Goal: Information Seeking & Learning: Learn about a topic

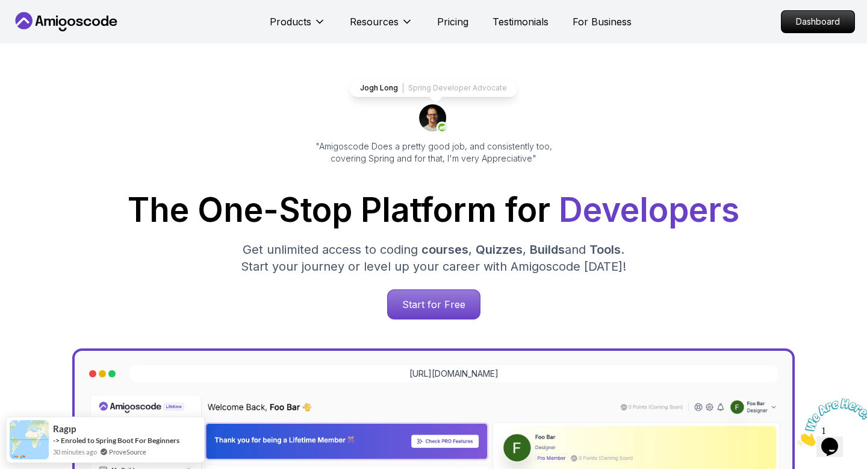
scroll to position [43, 0]
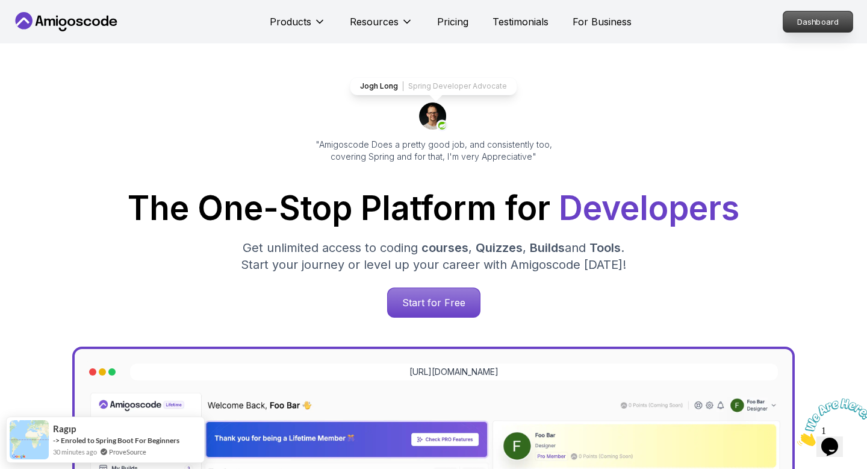
click at [799, 19] on p "Dashboard" at bounding box center [818, 21] width 69 height 20
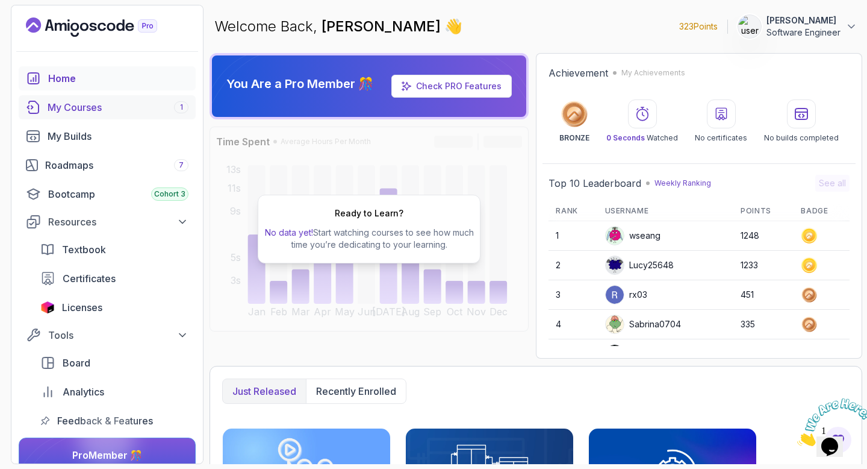
click at [90, 104] on div "My Courses 1" at bounding box center [118, 107] width 141 height 14
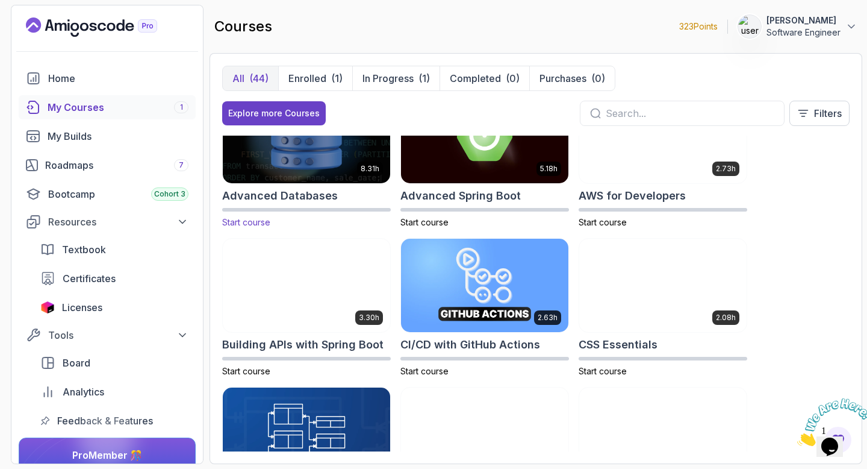
scroll to position [49, 0]
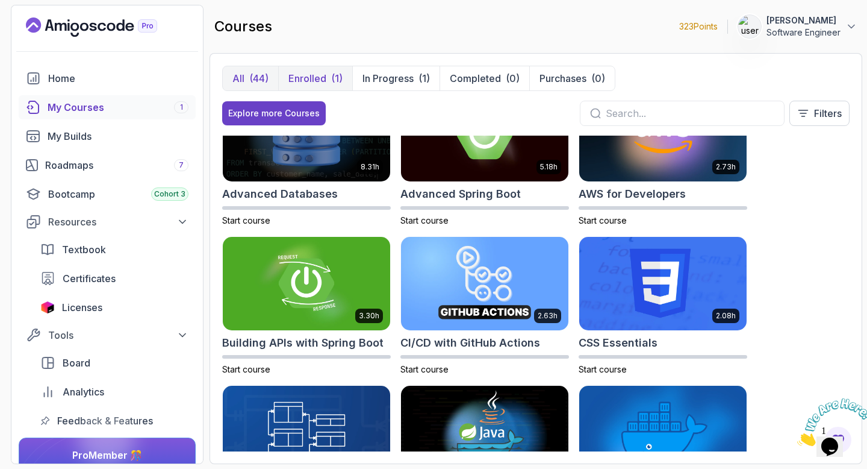
click at [303, 78] on p "Enrolled" at bounding box center [308, 78] width 38 height 14
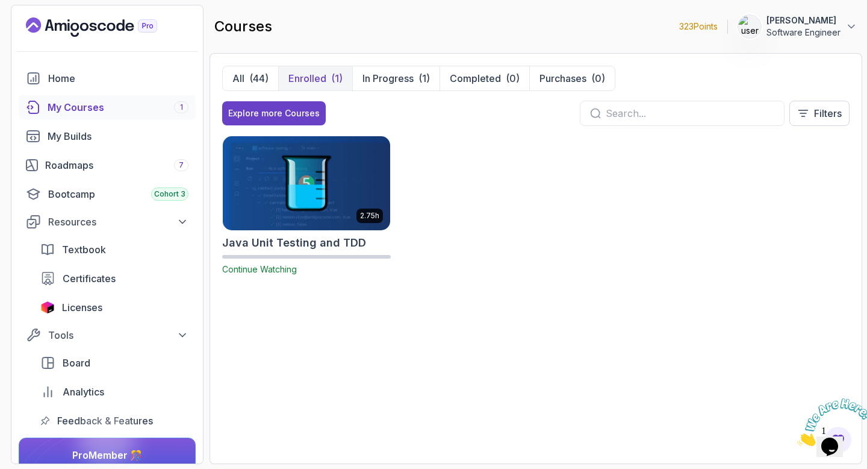
click at [304, 166] on img at bounding box center [307, 183] width 176 height 98
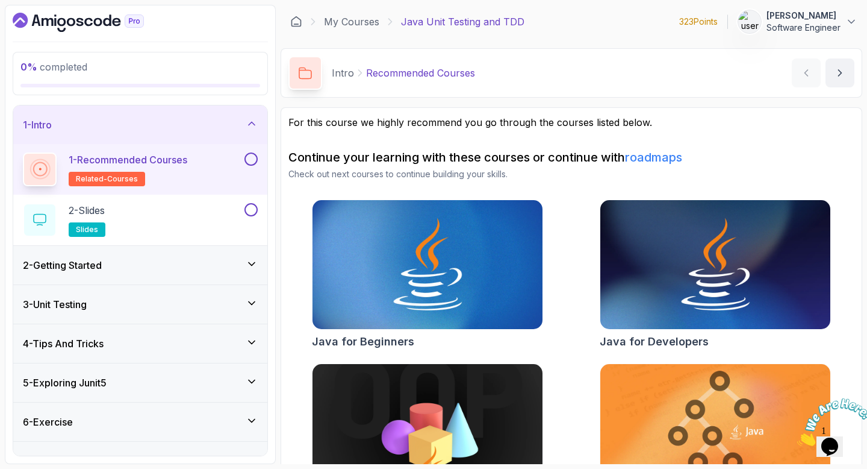
click at [252, 156] on button at bounding box center [251, 158] width 13 height 13
click at [140, 158] on p "1 - Recommended Courses" at bounding box center [128, 159] width 119 height 14
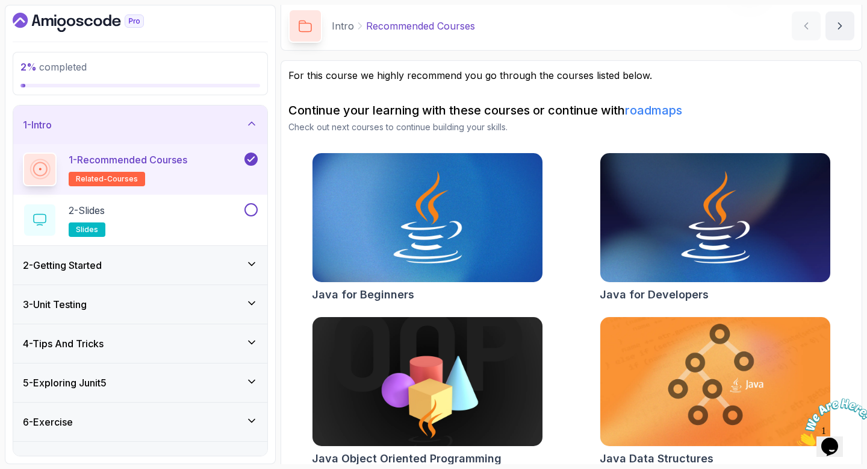
scroll to position [61, 0]
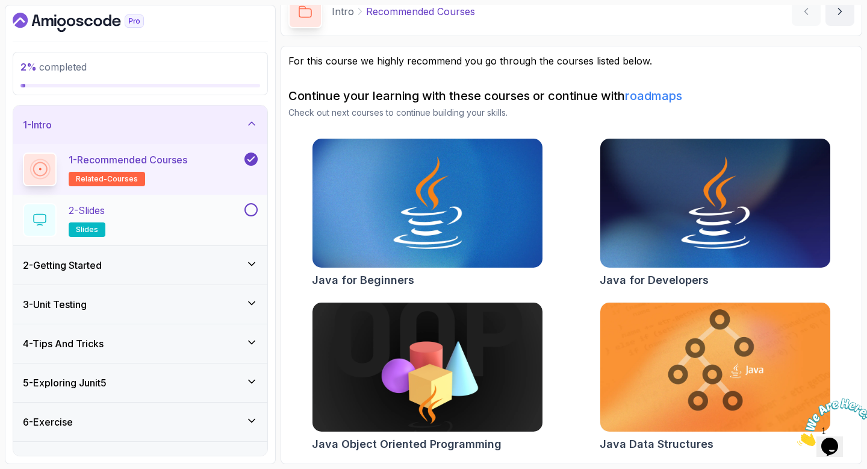
click at [105, 208] on p "2 - Slides" at bounding box center [87, 210] width 36 height 14
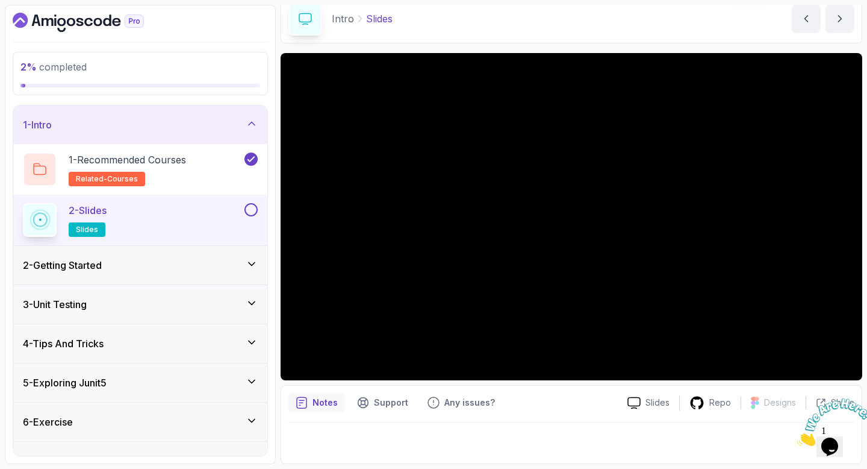
scroll to position [54, 0]
click at [826, 434] on img at bounding box center [835, 422] width 75 height 48
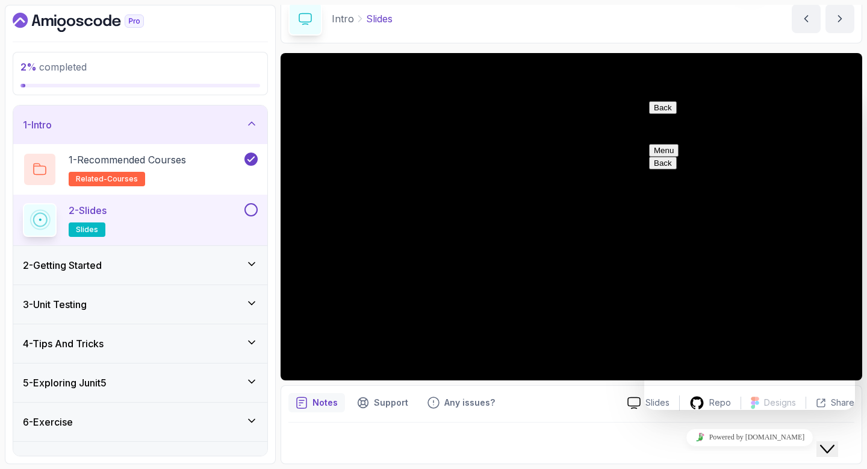
click at [645, 96] on textarea at bounding box center [645, 96] width 0 height 0
type textarea "A"
type textarea "are these videos because if so i cant hear any sound"
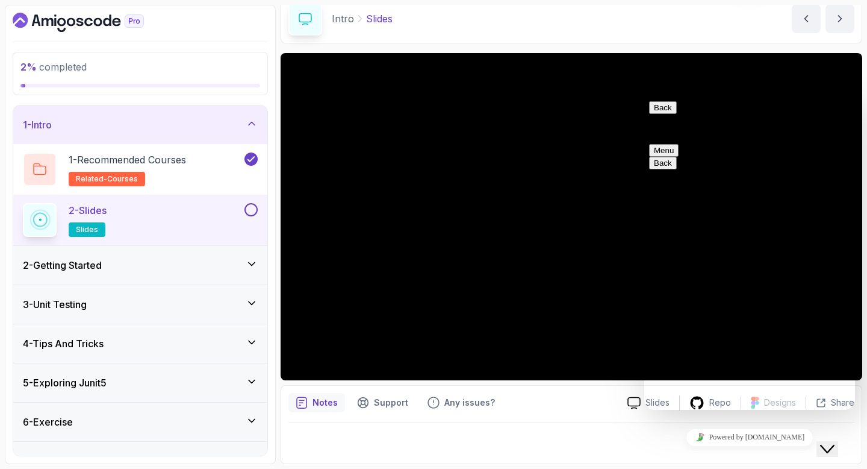
click at [663, 114] on button "Back" at bounding box center [663, 107] width 28 height 13
click at [829, 442] on icon "Close Chat This icon closes the chat window." at bounding box center [827, 449] width 14 height 14
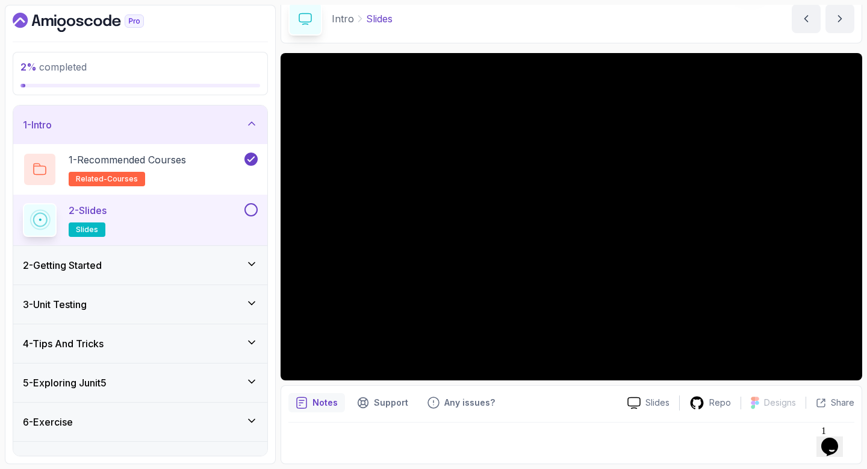
click at [643, 209] on icon "Chat attention grabber" at bounding box center [643, 209] width 0 height 0
click at [843, 433] on img at bounding box center [835, 422] width 75 height 48
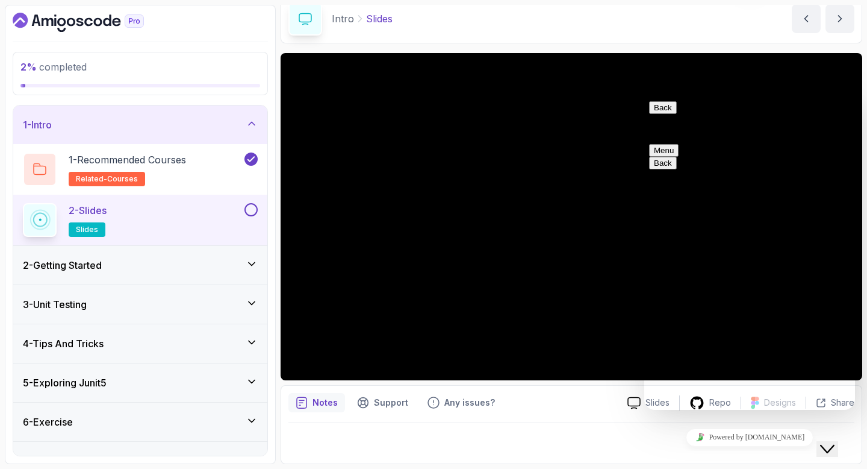
click at [645, 96] on div "Rate this chat Insert emoji" at bounding box center [645, 96] width 0 height 0
click at [645, 96] on textarea at bounding box center [645, 96] width 0 height 0
type textarea "[EMAIL_ADDRESS][DOMAIN_NAME]"
click at [832, 442] on icon "Close Chat This icon closes the chat window." at bounding box center [827, 449] width 14 height 14
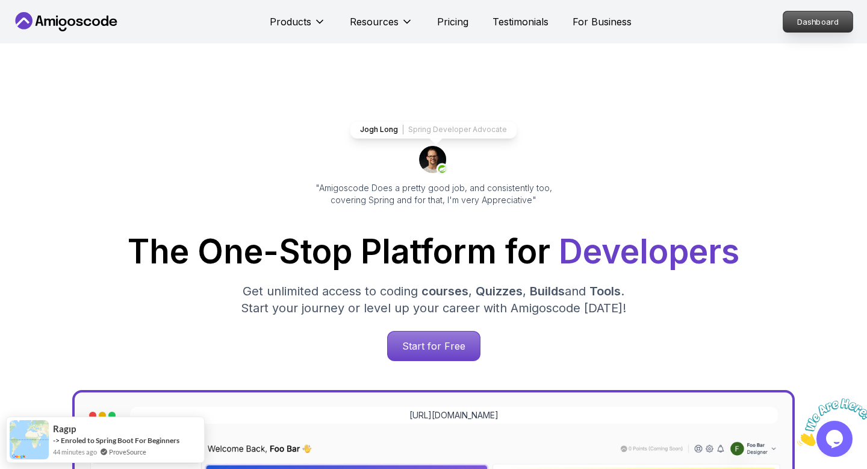
click at [805, 18] on p "Dashboard" at bounding box center [818, 21] width 69 height 20
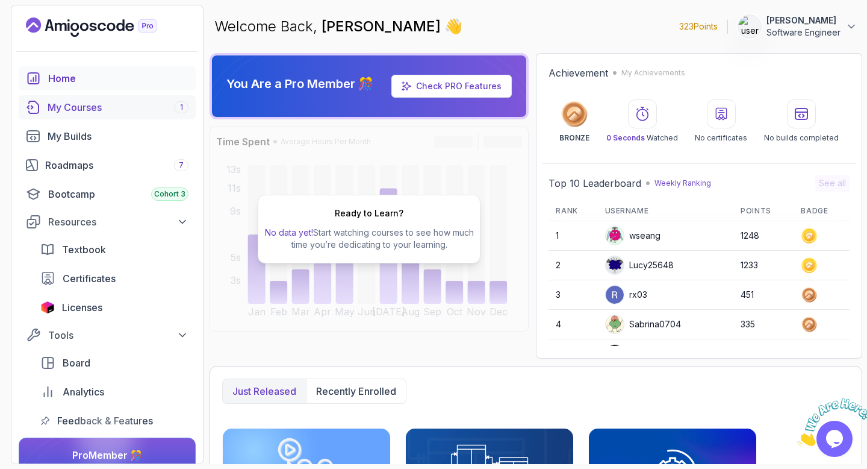
click at [92, 112] on div "My Courses 1" at bounding box center [118, 107] width 141 height 14
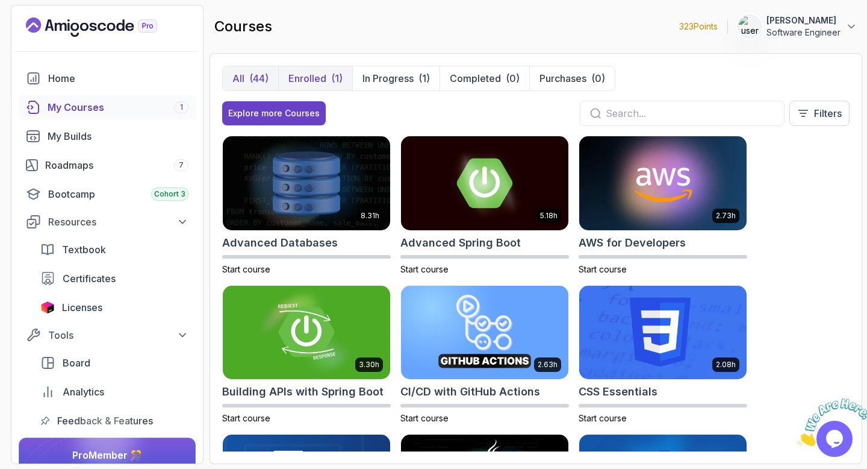
click at [304, 73] on p "Enrolled" at bounding box center [308, 78] width 38 height 14
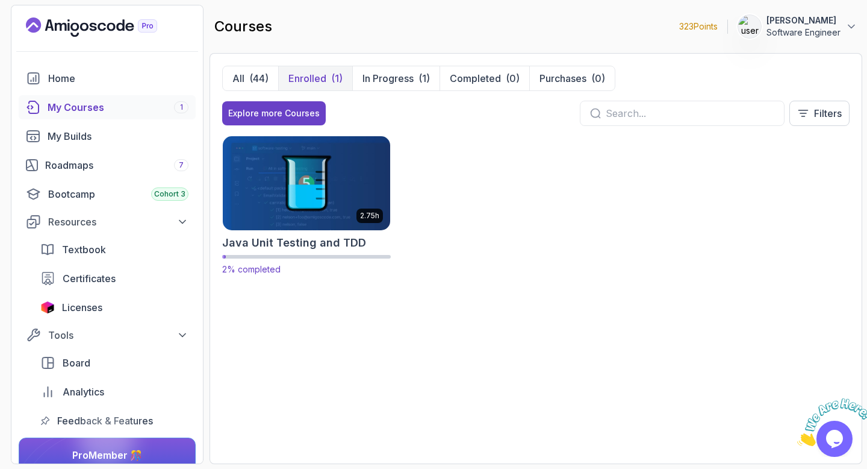
click at [313, 167] on img at bounding box center [307, 183] width 176 height 98
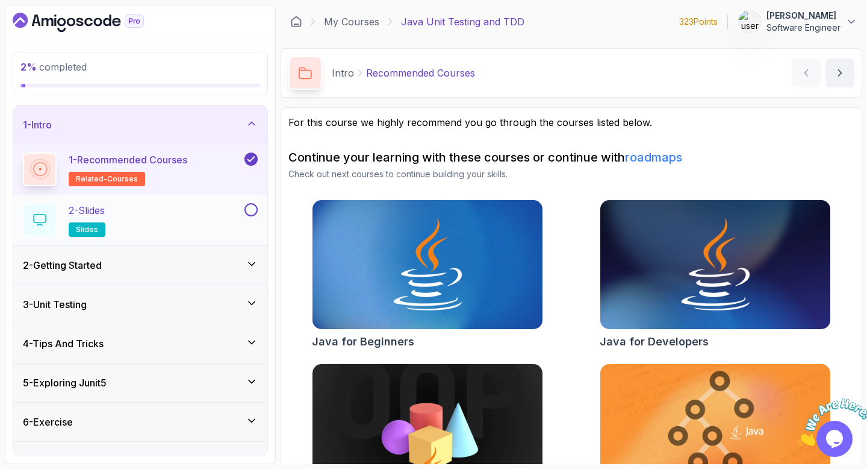
click at [128, 208] on div "2 - Slides slides" at bounding box center [132, 220] width 219 height 34
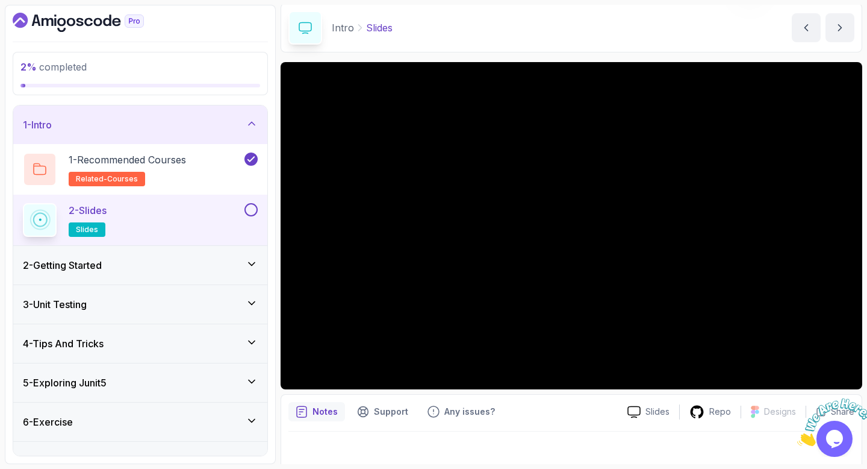
scroll to position [46, 0]
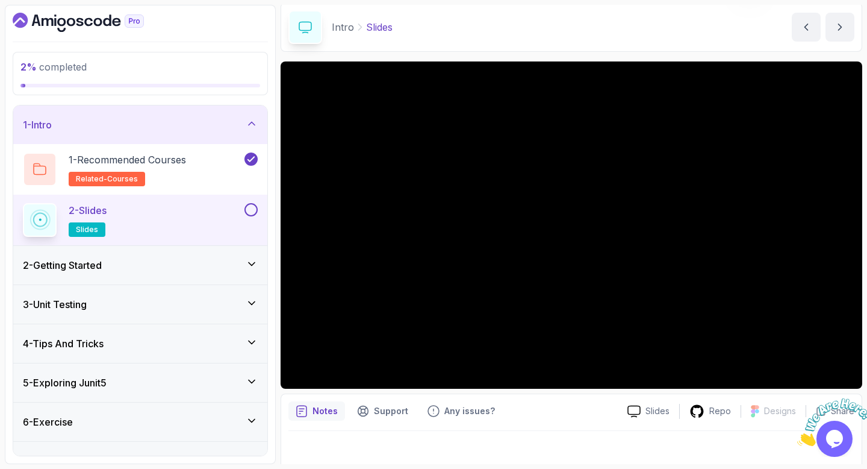
click at [253, 211] on button at bounding box center [251, 209] width 13 height 13
click at [208, 259] on div "2 - Getting Started" at bounding box center [140, 265] width 235 height 14
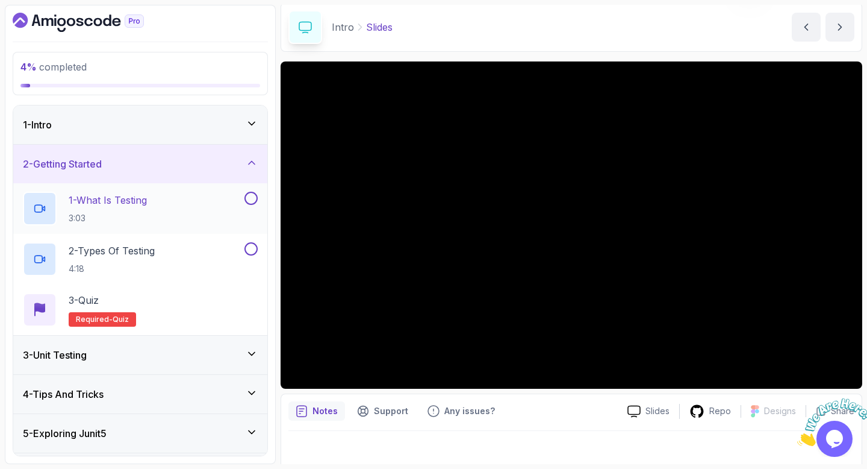
click at [251, 201] on button at bounding box center [251, 198] width 13 height 13
click at [45, 204] on icon at bounding box center [40, 208] width 12 height 12
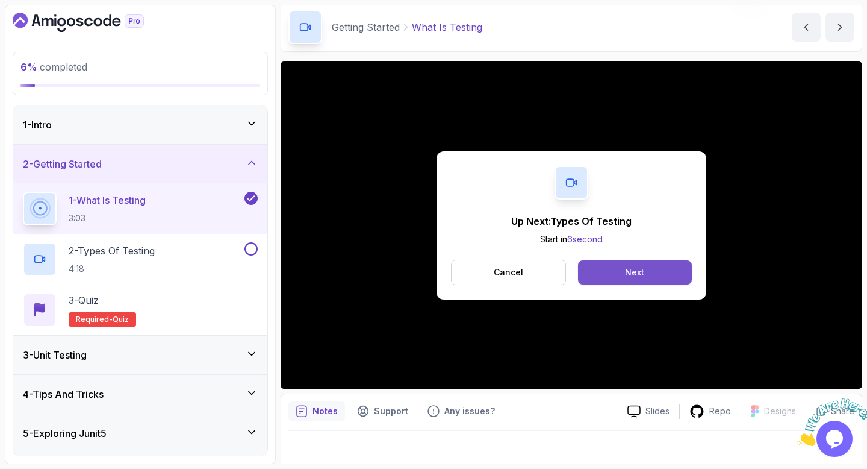
click at [626, 275] on div "Next" at bounding box center [634, 272] width 19 height 12
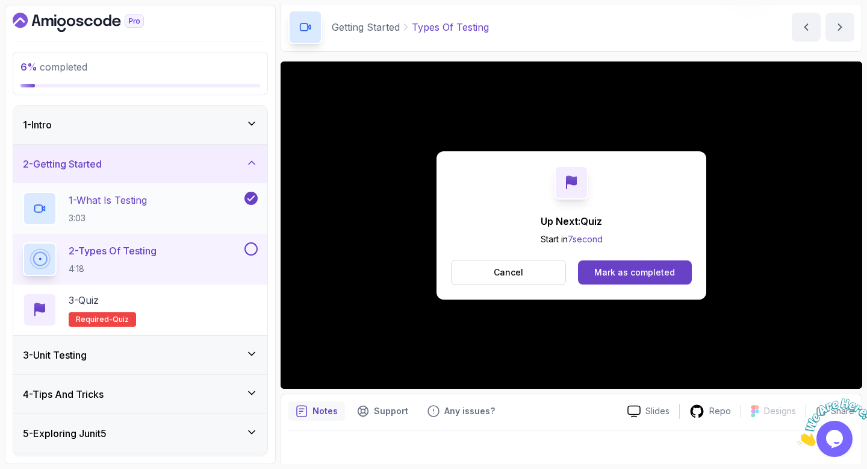
click at [626, 275] on div "Mark as completed" at bounding box center [635, 272] width 81 height 12
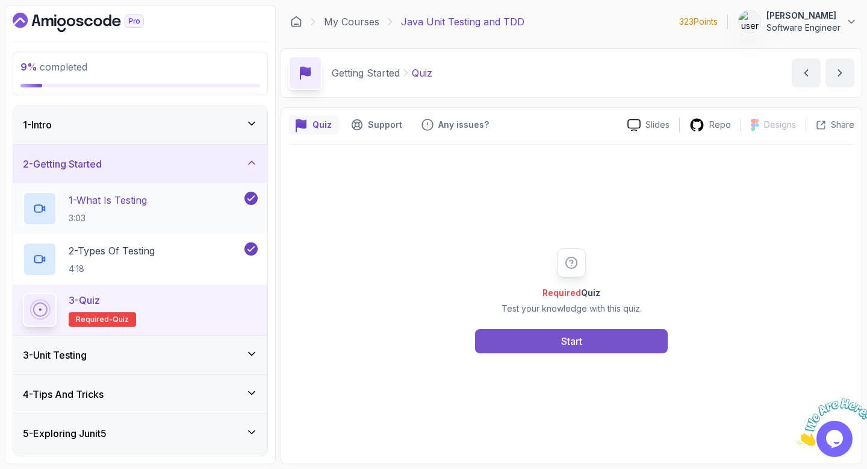
click at [564, 339] on div "Start" at bounding box center [571, 341] width 21 height 14
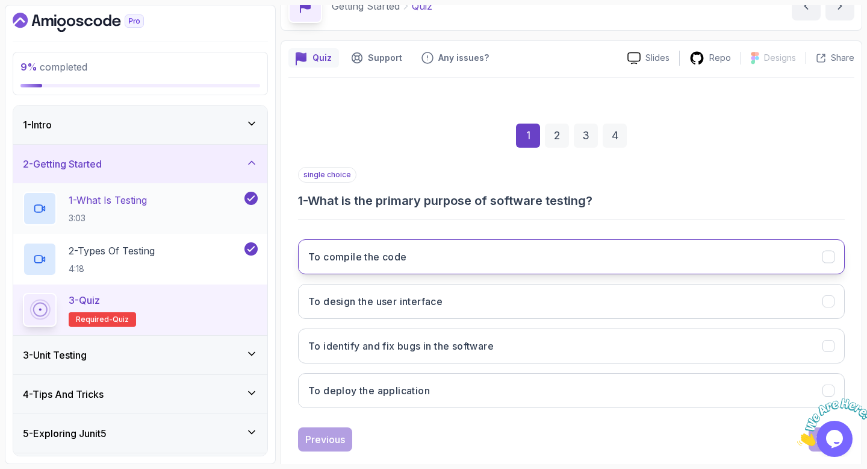
scroll to position [80, 0]
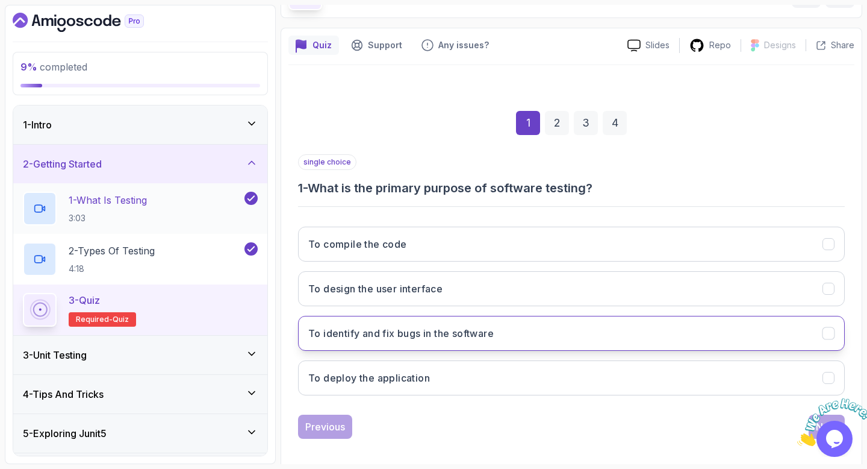
click at [549, 331] on button "To identify and fix bugs in the software" at bounding box center [571, 333] width 547 height 35
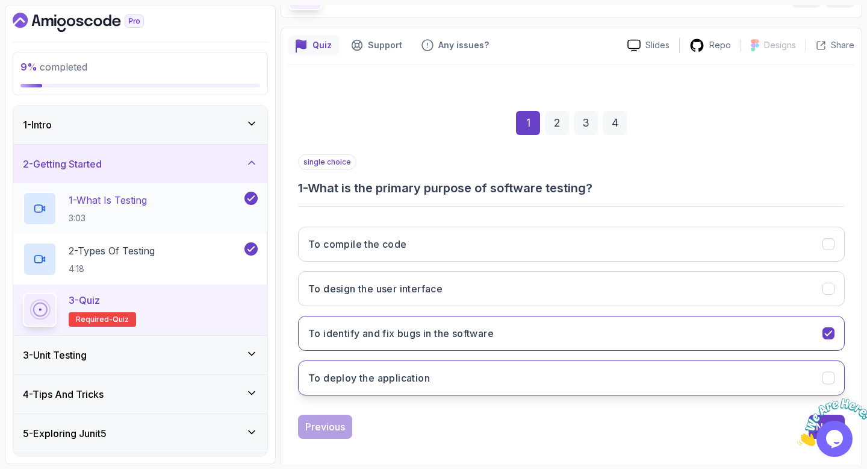
scroll to position [89, 0]
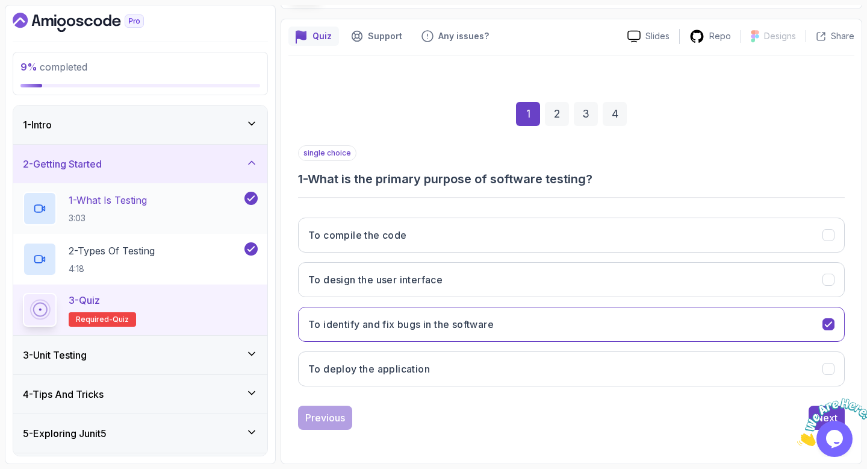
click at [798, 437] on icon "Close" at bounding box center [798, 442] width 0 height 10
click at [828, 413] on div "Next" at bounding box center [827, 417] width 22 height 14
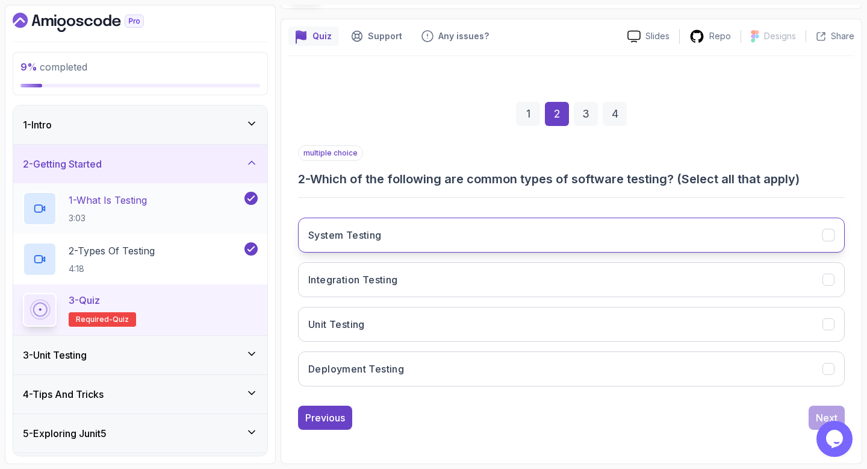
click at [829, 231] on icon "System Testing" at bounding box center [828, 234] width 11 height 11
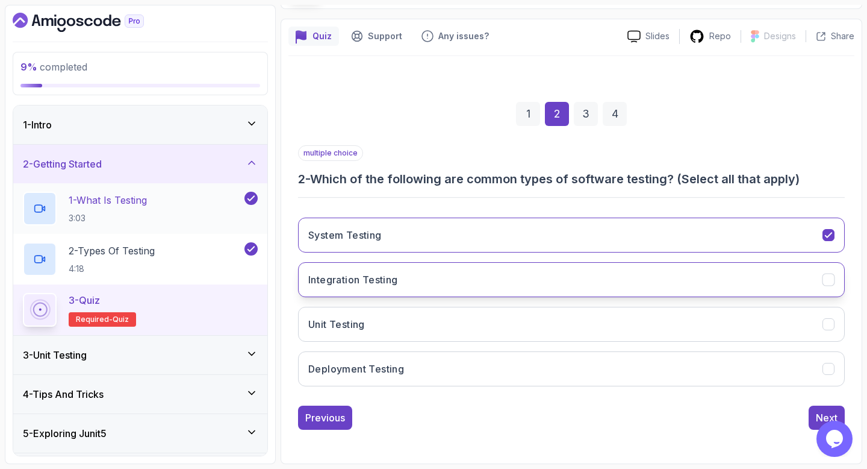
click at [828, 275] on icon "Integration Testing" at bounding box center [828, 279] width 11 height 11
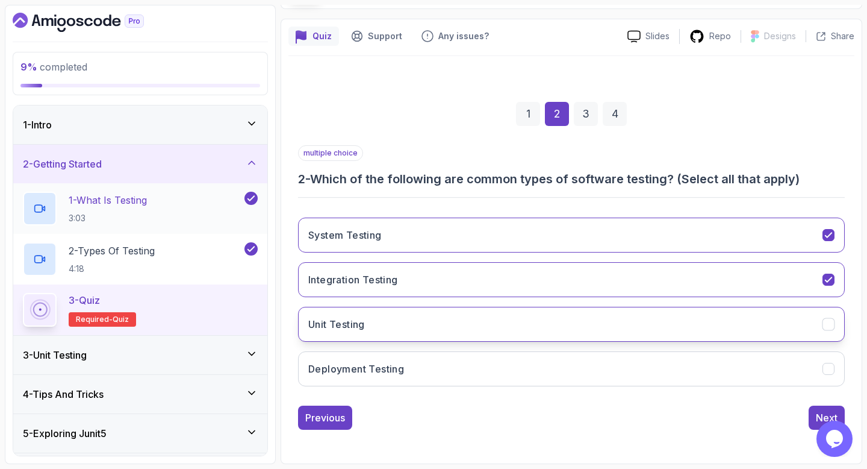
click at [828, 323] on icon "Unit Testing" at bounding box center [828, 324] width 11 height 11
click at [823, 418] on div "Next" at bounding box center [827, 417] width 22 height 14
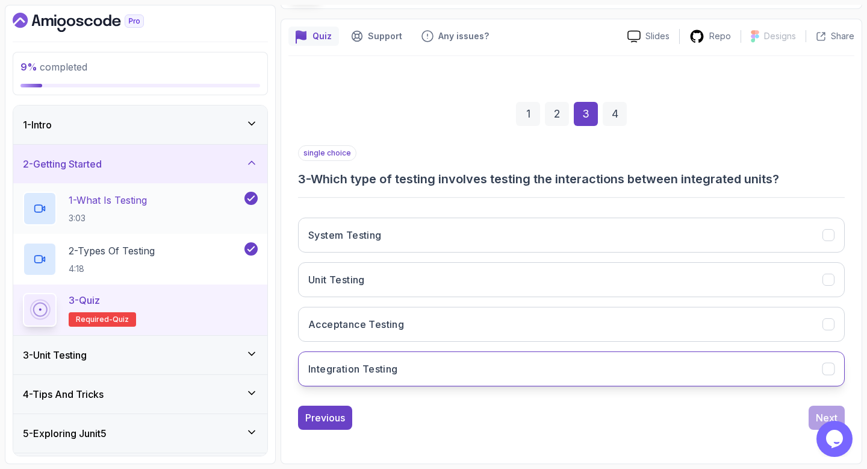
click at [828, 364] on icon "Integration Testing" at bounding box center [828, 368] width 11 height 11
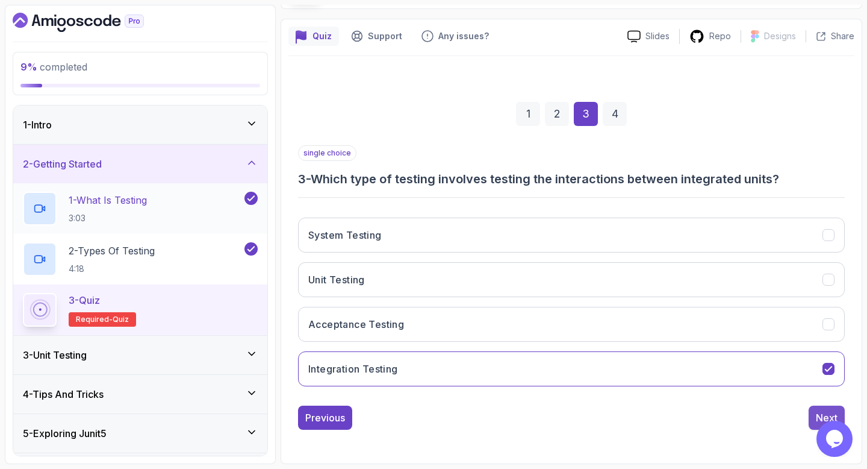
click at [817, 415] on div "Next" at bounding box center [827, 417] width 22 height 14
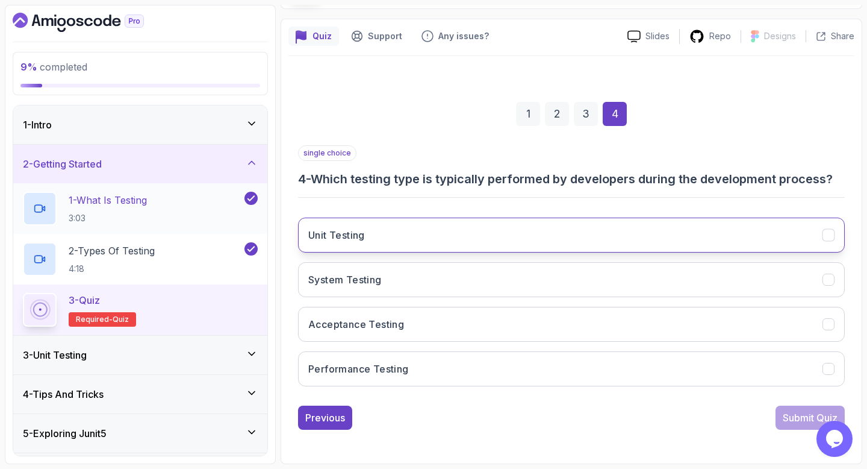
click at [827, 233] on icon "Unit Testing" at bounding box center [828, 234] width 11 height 11
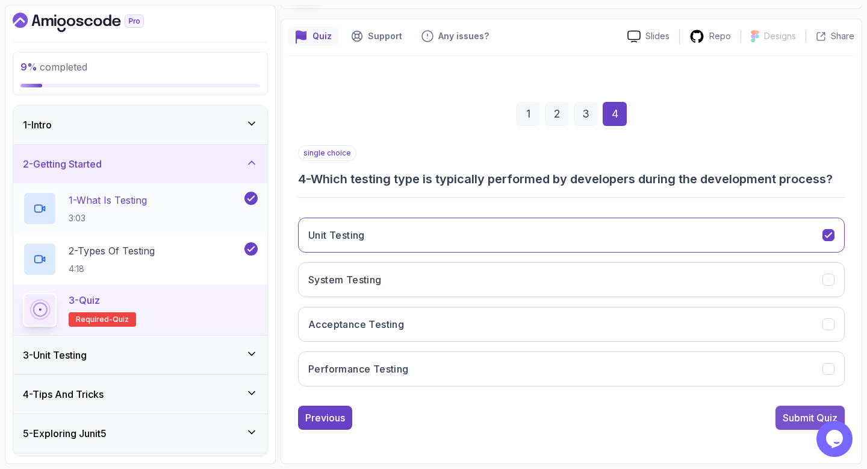
click at [814, 415] on div "Submit Quiz" at bounding box center [810, 417] width 55 height 14
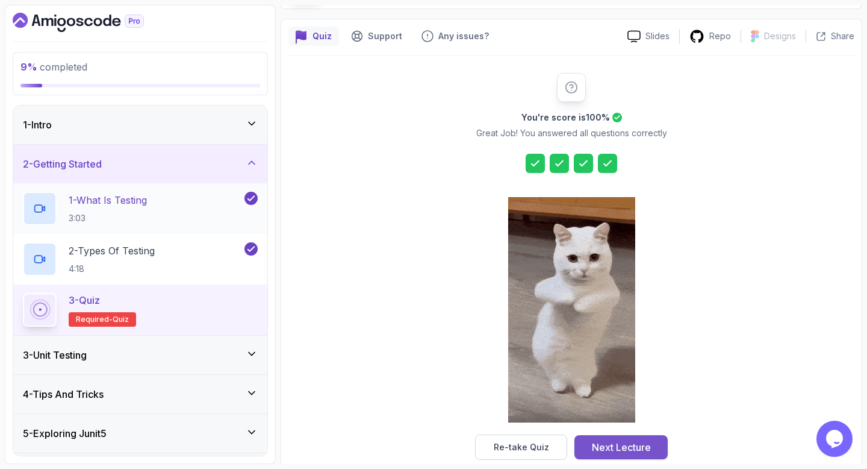
click at [618, 448] on div "Next Lecture" at bounding box center [621, 447] width 59 height 14
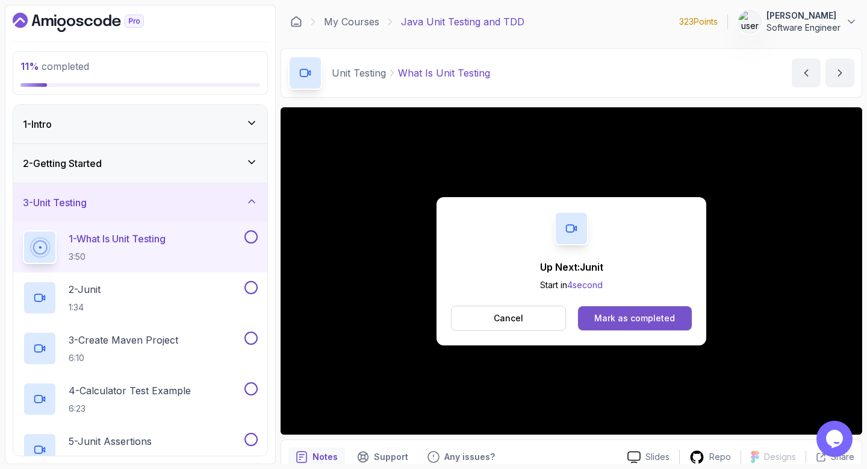
click at [641, 314] on div "Mark as completed" at bounding box center [635, 318] width 81 height 12
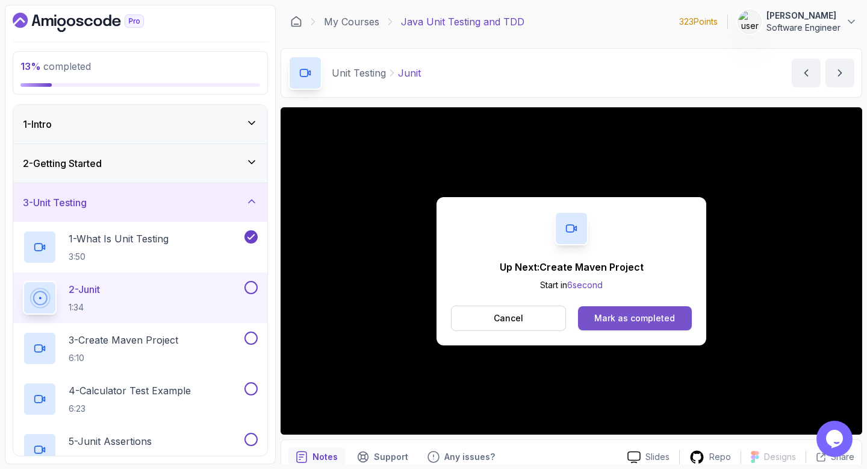
click at [628, 314] on div "Mark as completed" at bounding box center [635, 318] width 81 height 12
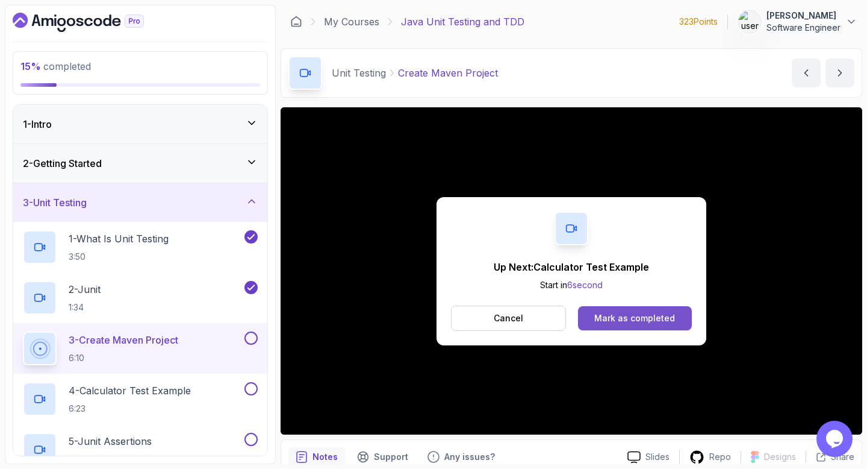
click at [613, 314] on div "Mark as completed" at bounding box center [635, 318] width 81 height 12
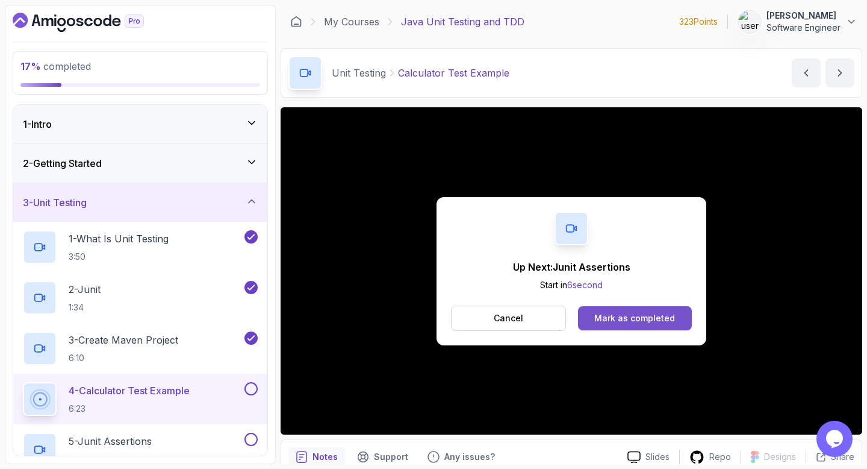
click at [616, 316] on div "Mark as completed" at bounding box center [635, 318] width 81 height 12
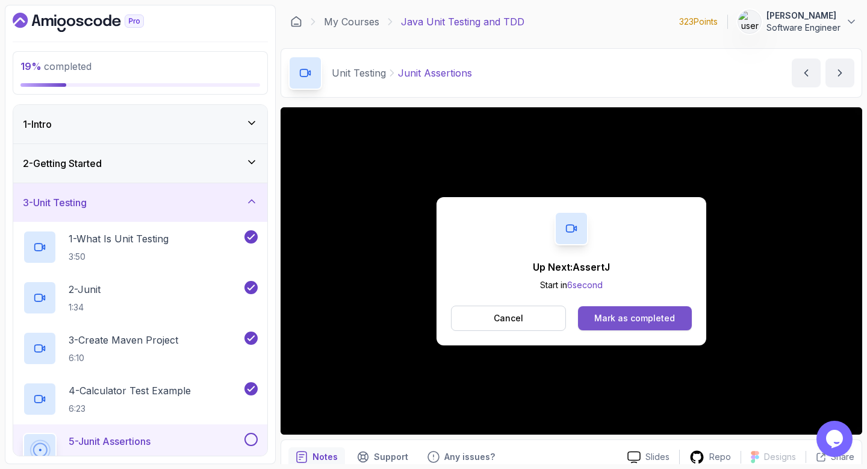
click at [621, 319] on div "Mark as completed" at bounding box center [635, 318] width 81 height 12
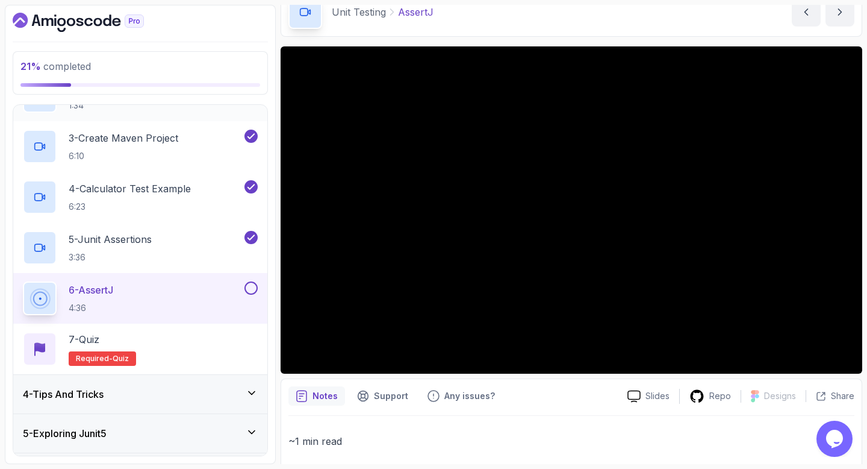
scroll to position [175, 0]
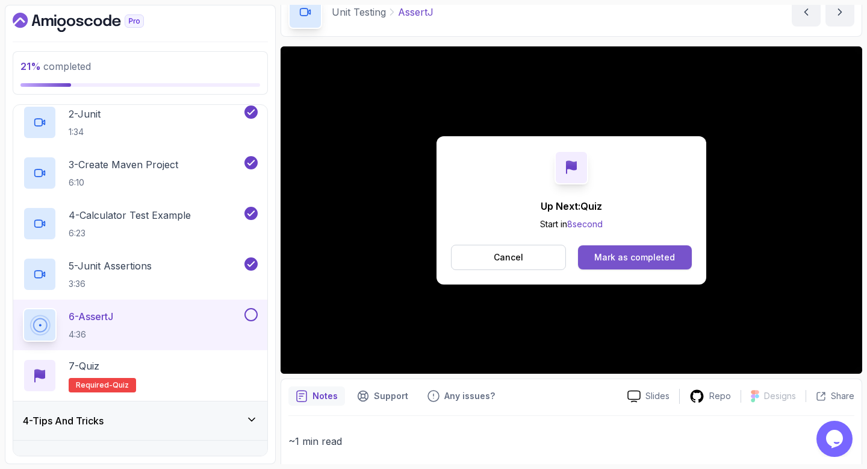
click at [622, 252] on div "Mark as completed" at bounding box center [635, 257] width 81 height 12
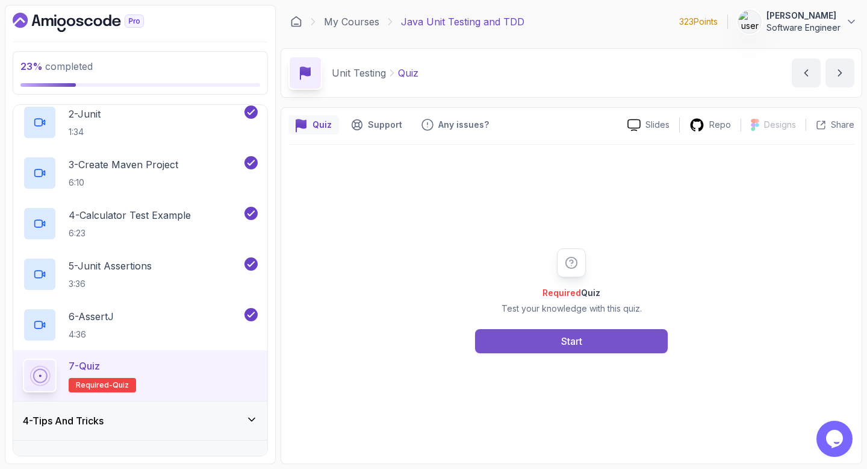
click at [557, 339] on button "Start" at bounding box center [571, 341] width 193 height 24
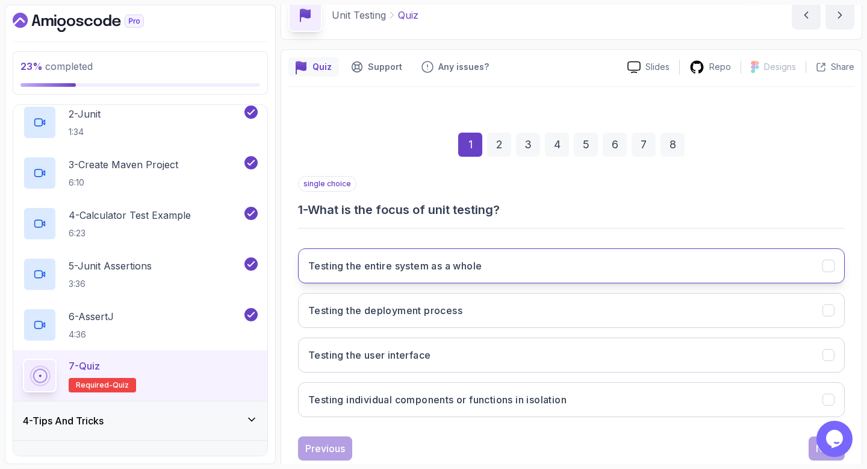
scroll to position [89, 0]
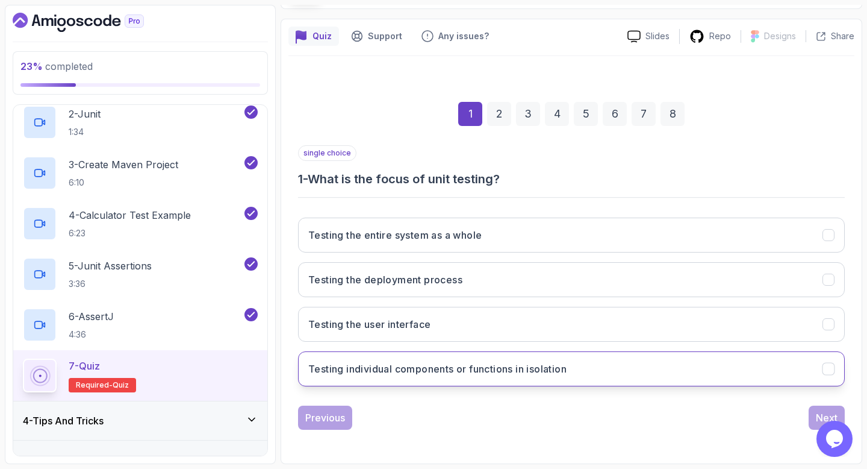
click at [526, 362] on h3 "Testing individual components or functions in isolation" at bounding box center [437, 368] width 258 height 14
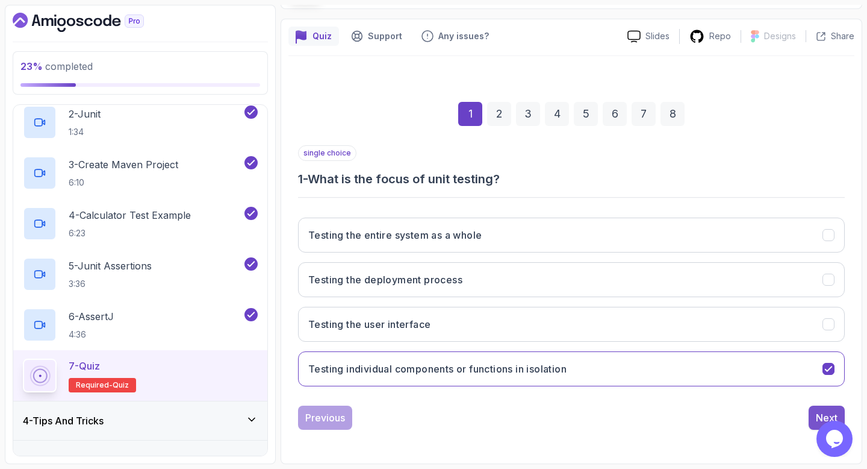
click at [824, 414] on div "Next" at bounding box center [827, 417] width 22 height 14
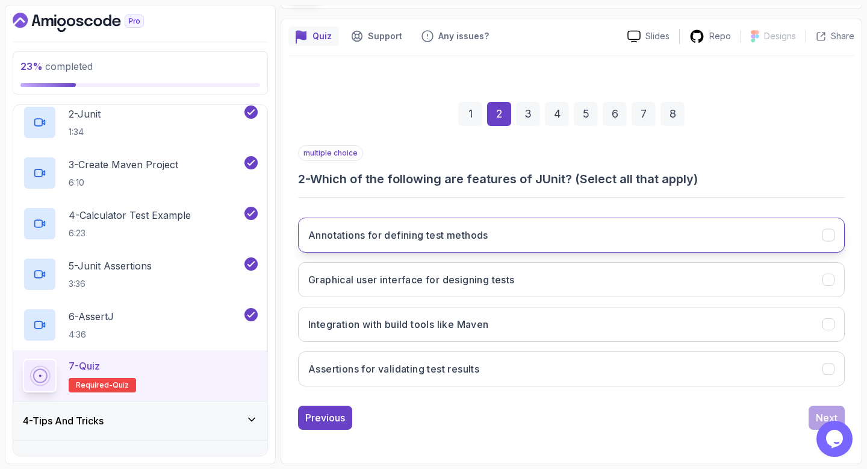
click at [775, 240] on button "Annotations for defining test methods" at bounding box center [571, 234] width 547 height 35
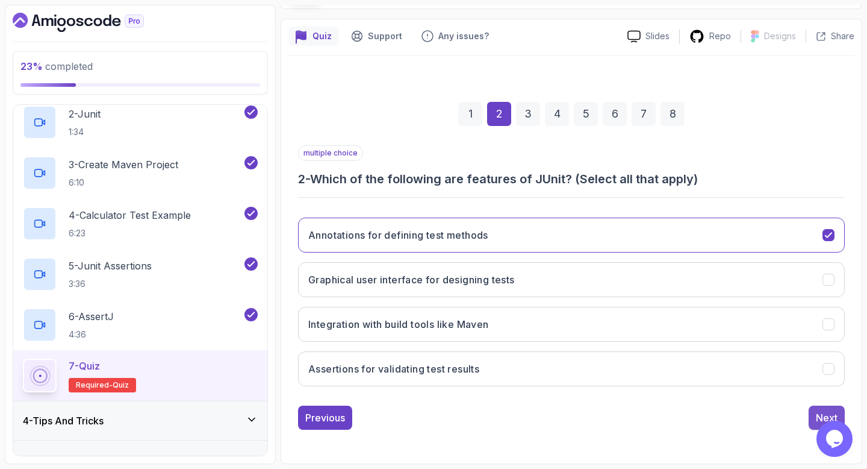
click at [816, 415] on button "Next" at bounding box center [827, 417] width 36 height 24
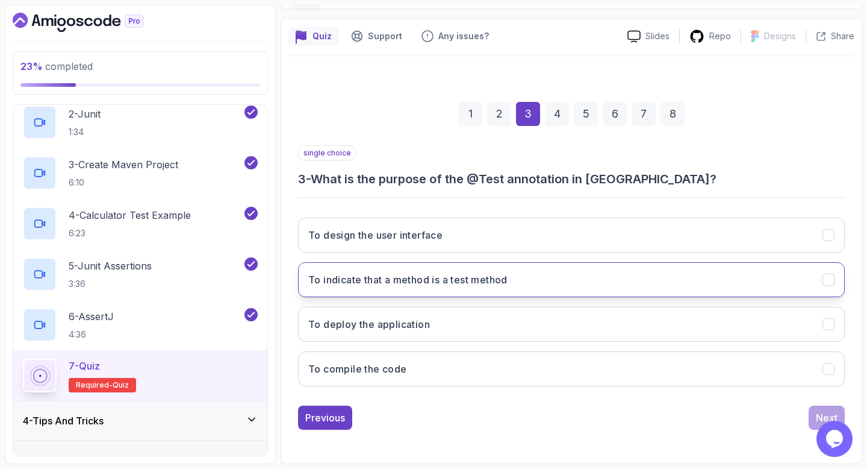
click at [776, 286] on button "To indicate that a method is a test method" at bounding box center [571, 279] width 547 height 35
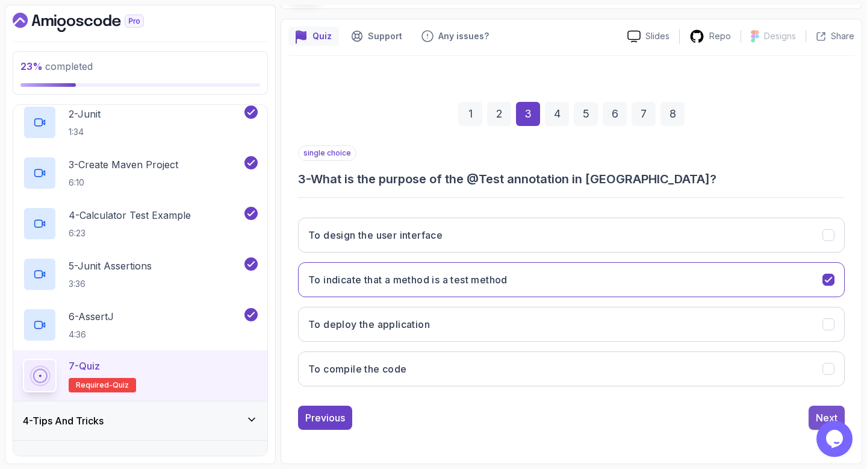
click at [820, 417] on div "Next" at bounding box center [827, 417] width 22 height 14
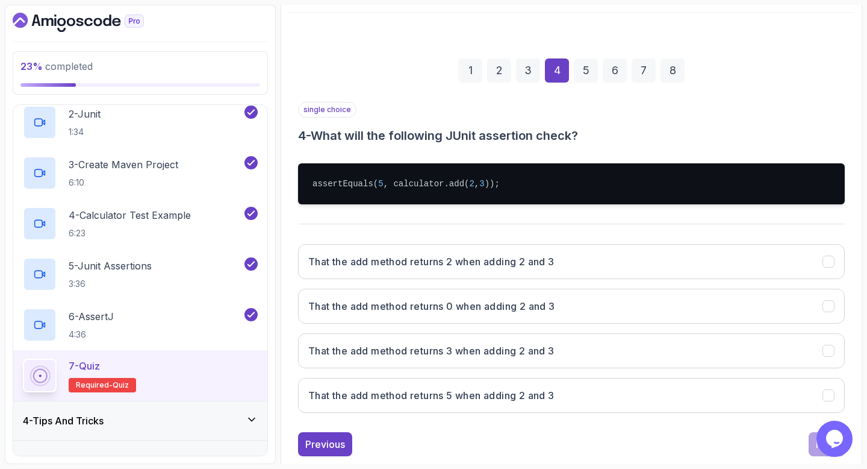
scroll to position [158, 0]
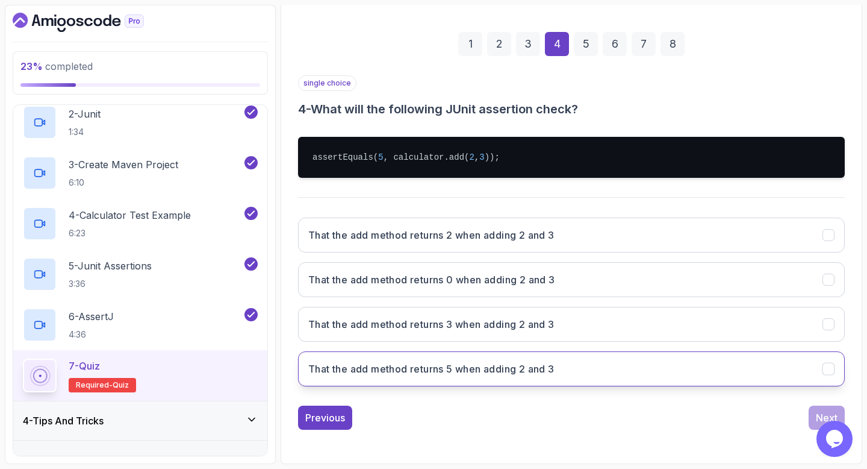
click at [720, 369] on button "That the add method returns 5 when adding 2 and 3" at bounding box center [571, 368] width 547 height 35
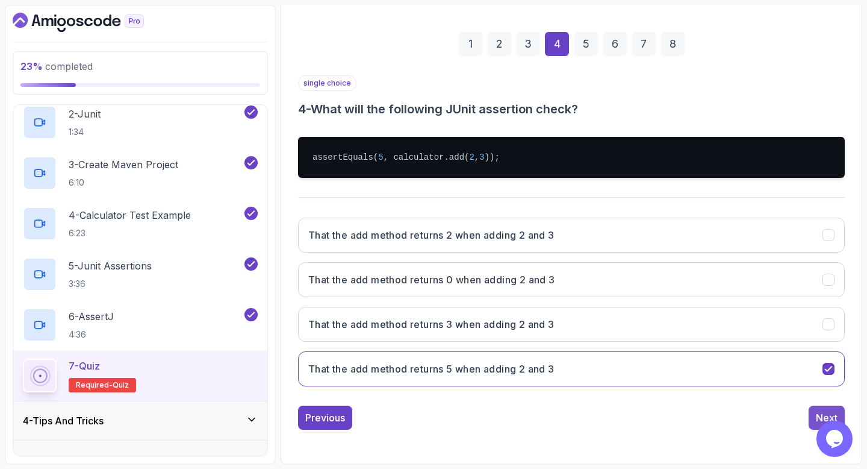
click at [826, 413] on div "Next" at bounding box center [827, 417] width 22 height 14
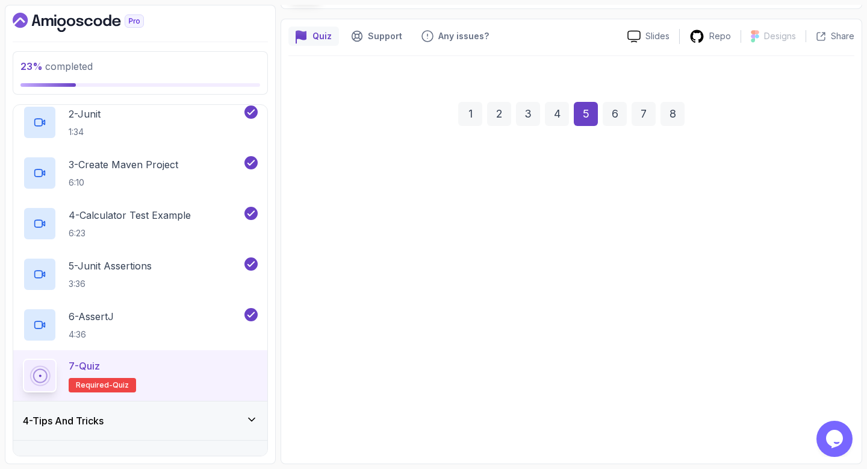
scroll to position [89, 0]
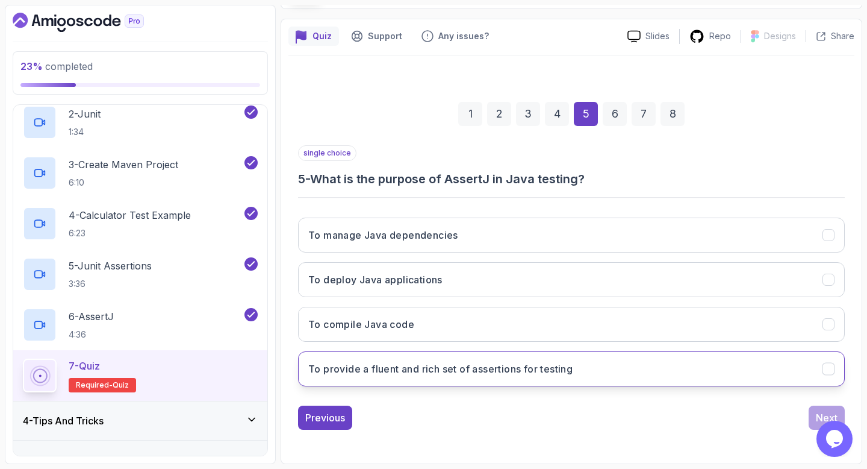
click at [650, 368] on button "To provide a fluent and rich set of assertions for testing" at bounding box center [571, 368] width 547 height 35
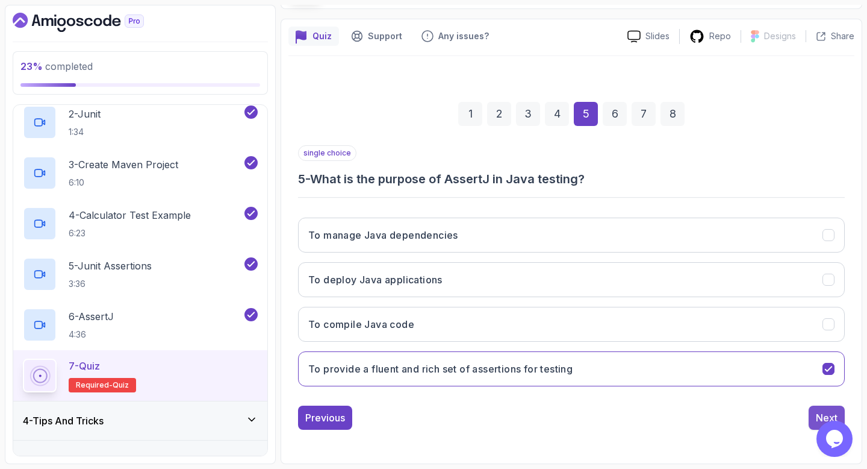
click at [821, 410] on div "Next" at bounding box center [827, 417] width 22 height 14
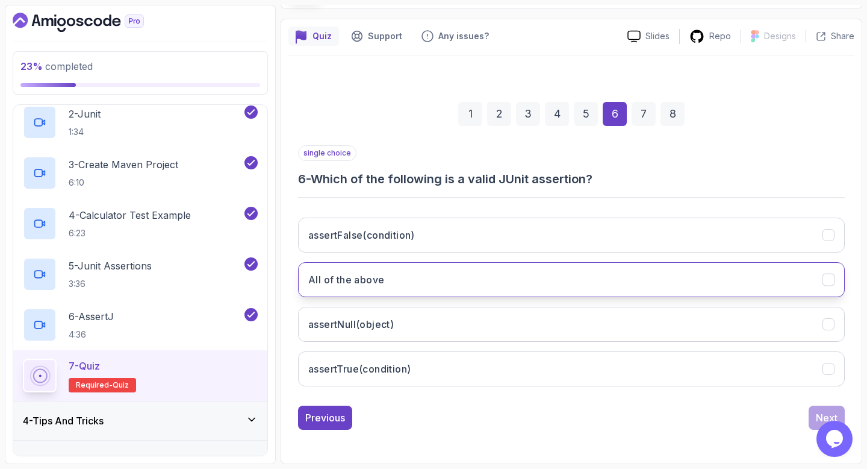
click at [743, 281] on button "All of the above" at bounding box center [571, 279] width 547 height 35
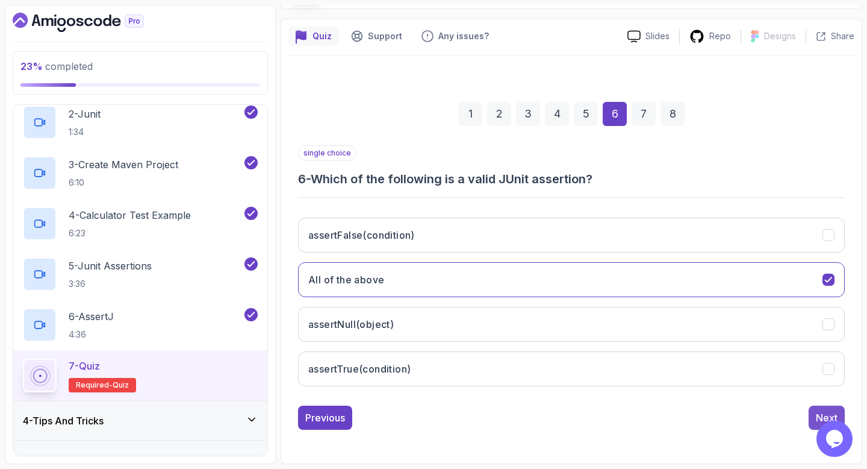
click at [822, 408] on button "Next" at bounding box center [827, 417] width 36 height 24
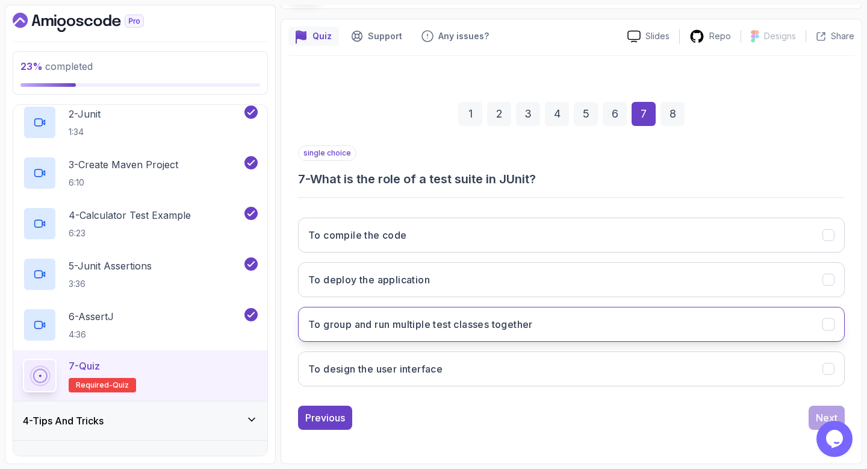
click at [752, 337] on button "To group and run multiple test classes together" at bounding box center [571, 324] width 547 height 35
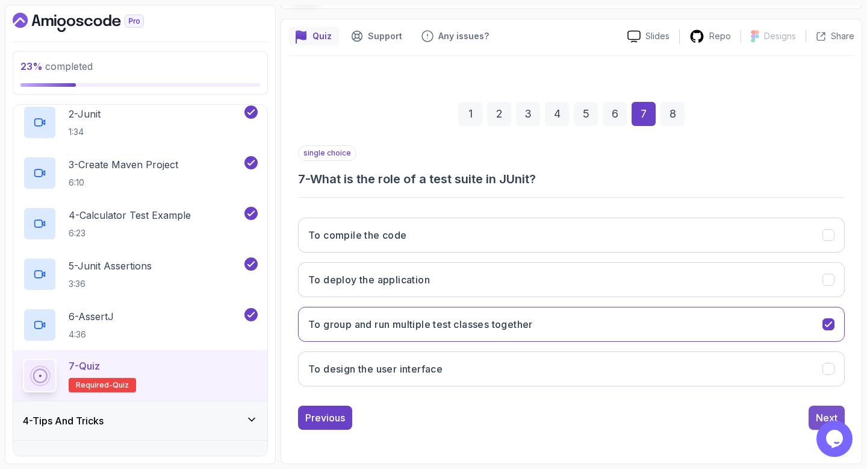
click at [818, 413] on div "Next" at bounding box center [827, 417] width 22 height 14
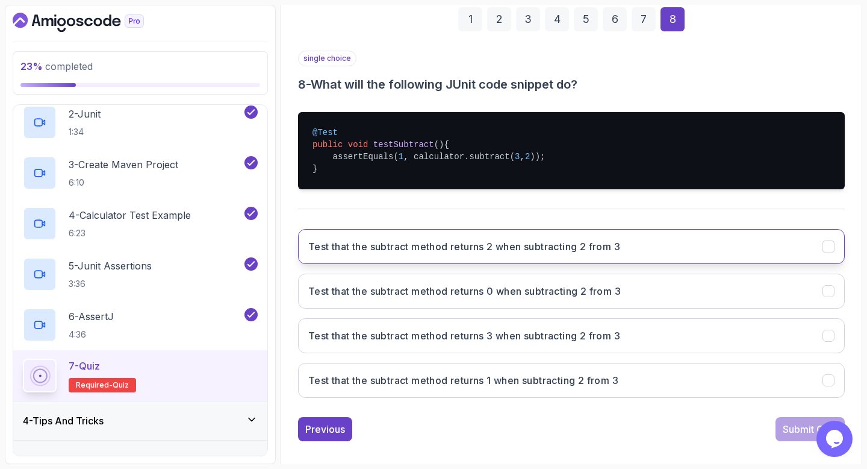
scroll to position [195, 0]
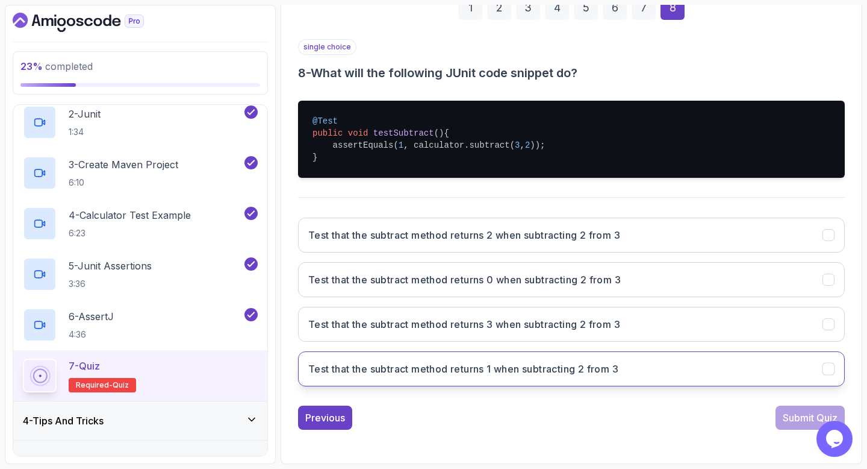
click at [726, 374] on button "Test that the subtract method returns 1 when subtracting 2 from 3" at bounding box center [571, 368] width 547 height 35
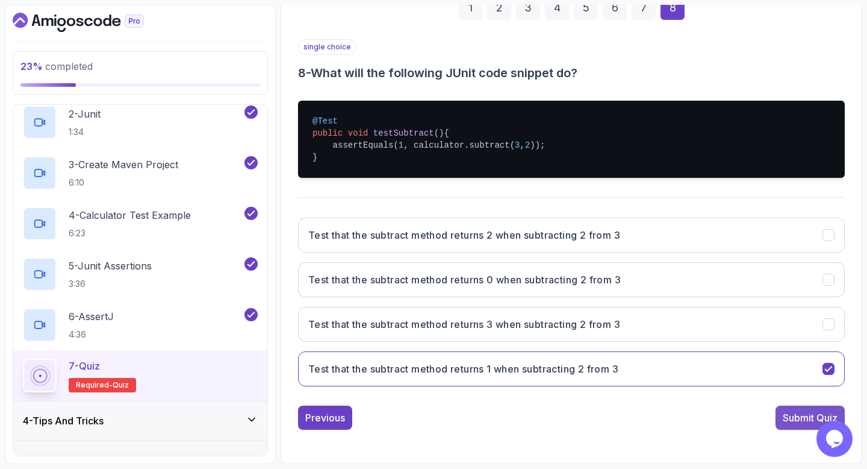
click at [794, 417] on div "Submit Quiz" at bounding box center [810, 417] width 55 height 14
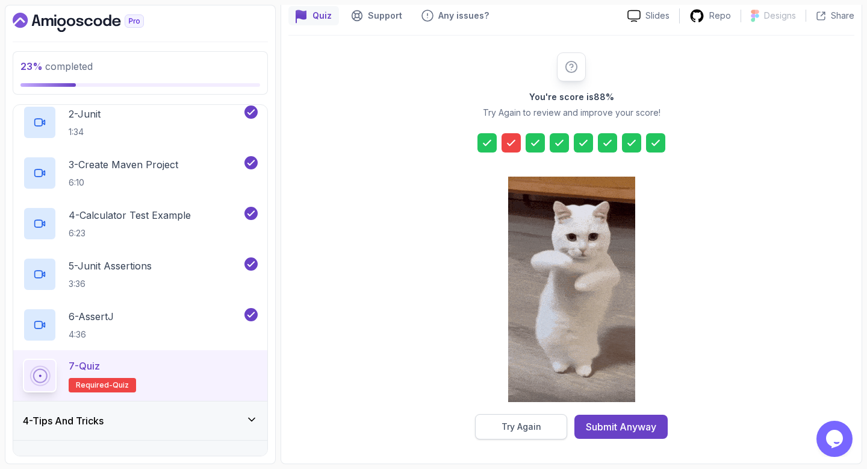
click at [535, 419] on button "Try Again" at bounding box center [521, 426] width 92 height 25
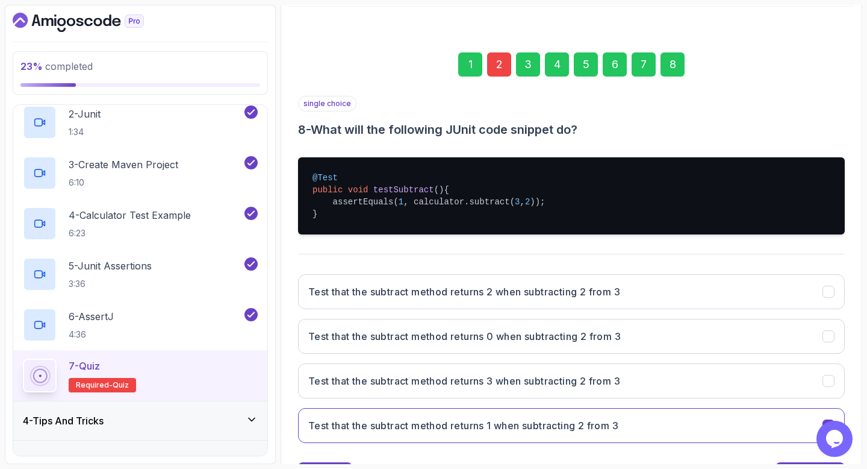
scroll to position [142, 0]
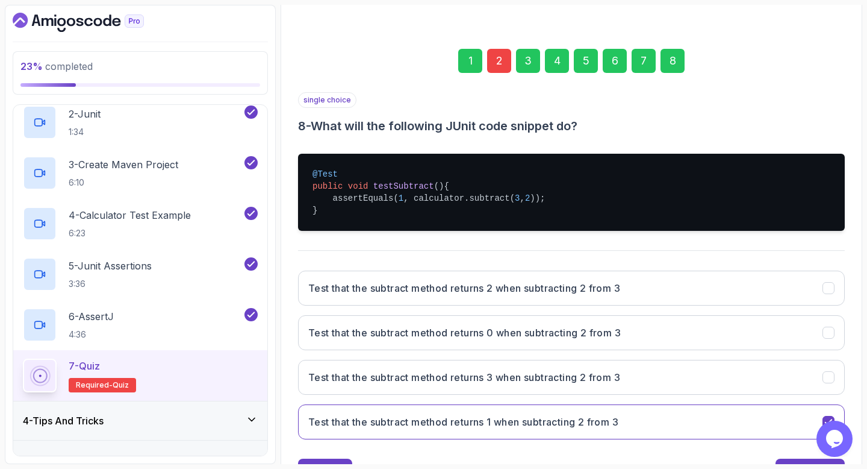
click at [496, 64] on div "2" at bounding box center [499, 61] width 24 height 24
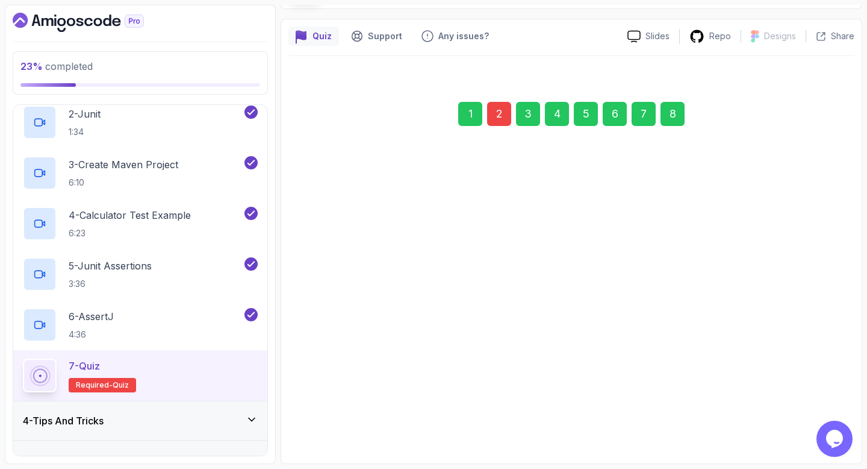
scroll to position [89, 0]
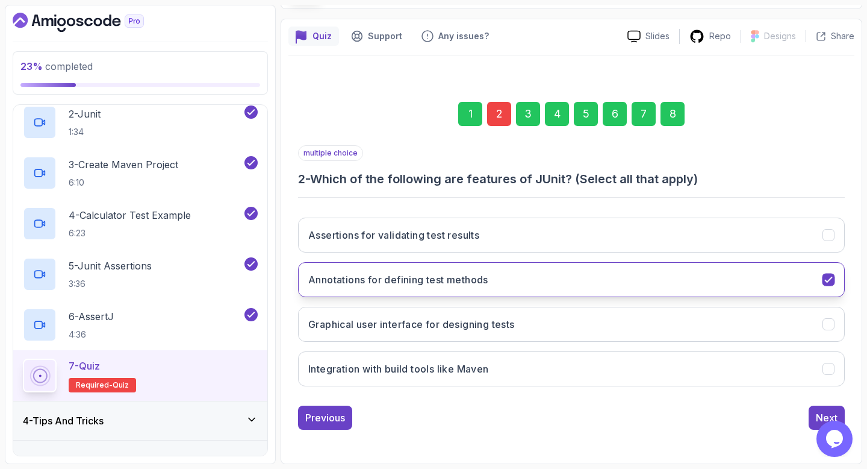
click at [830, 278] on icon "Annotations for defining test methods" at bounding box center [828, 279] width 11 height 11
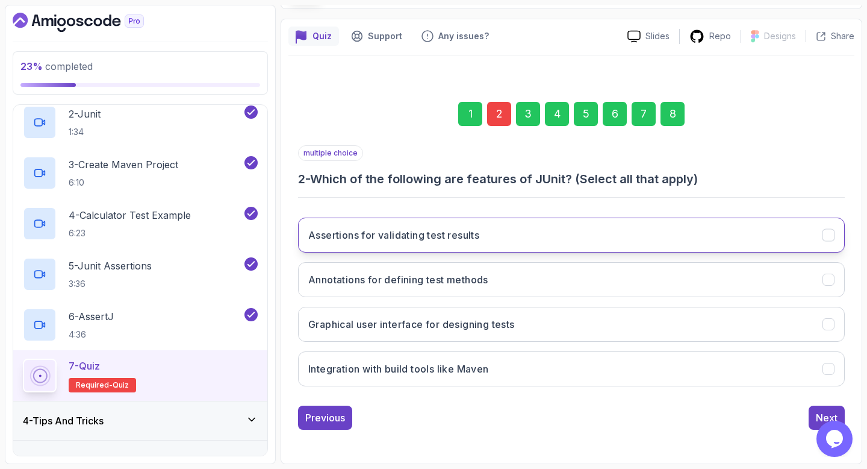
click at [829, 236] on icon "Assertions for validating test results" at bounding box center [828, 234] width 11 height 11
click at [820, 407] on button "Next" at bounding box center [827, 417] width 36 height 24
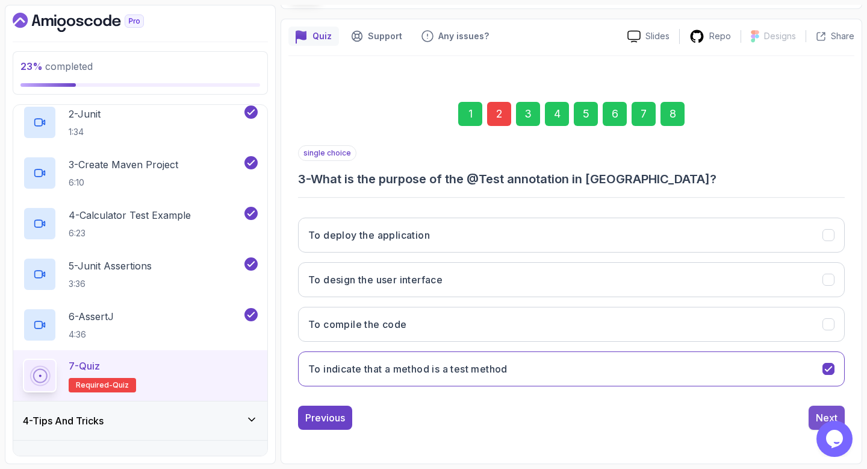
click at [822, 417] on div "Next" at bounding box center [827, 417] width 22 height 14
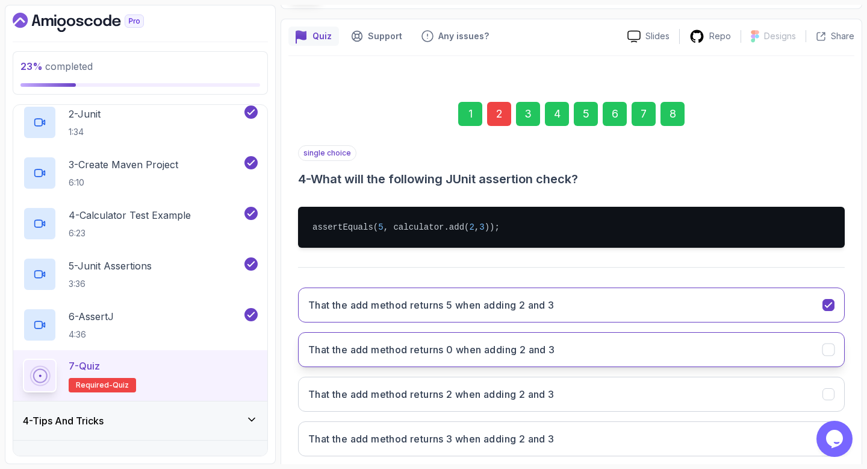
scroll to position [158, 0]
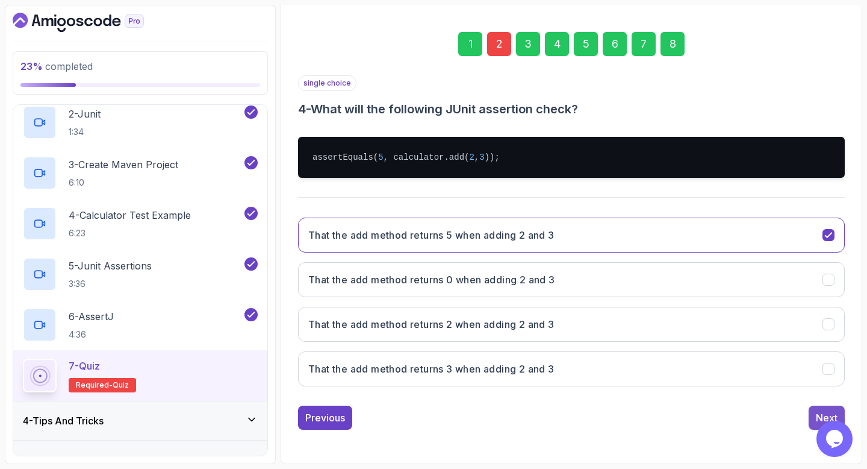
click at [818, 407] on button "Next" at bounding box center [827, 417] width 36 height 24
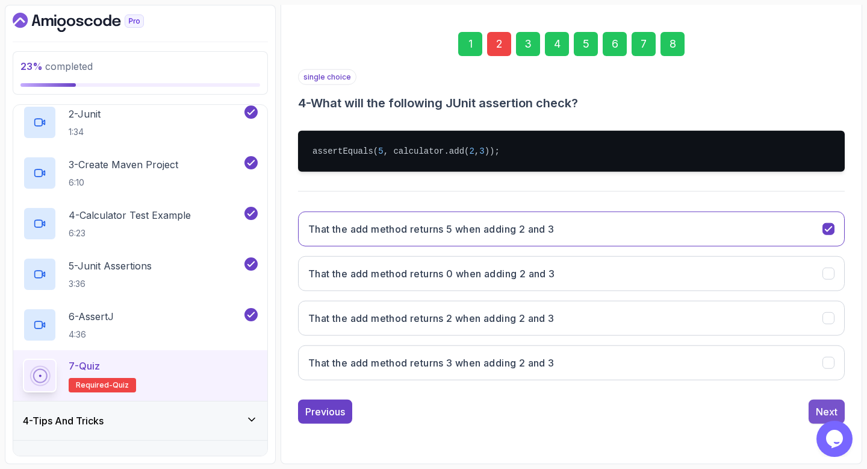
scroll to position [89, 0]
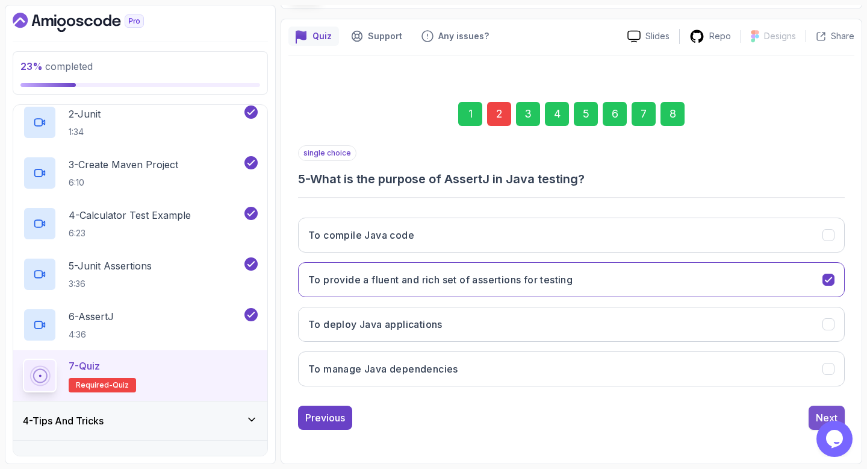
click at [814, 412] on button "Next" at bounding box center [827, 417] width 36 height 24
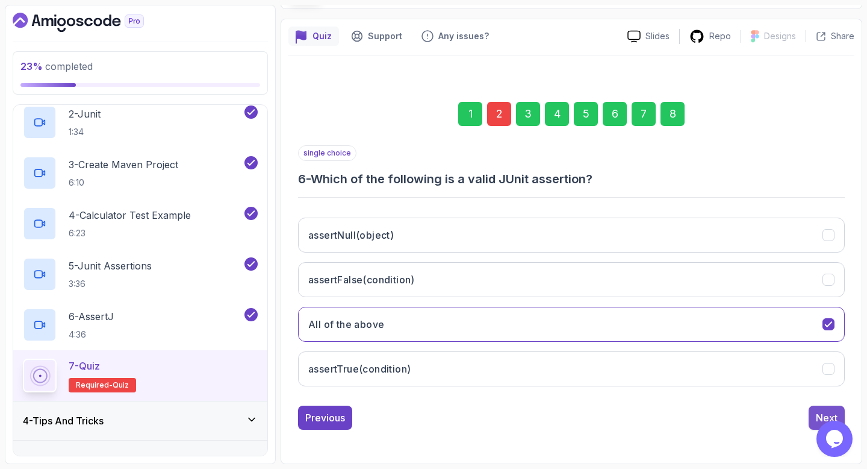
click at [817, 412] on div "Next" at bounding box center [827, 417] width 22 height 14
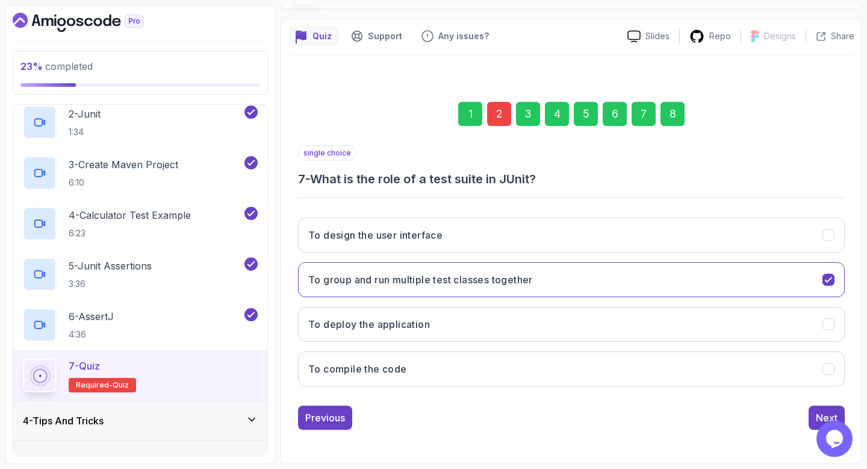
click at [817, 412] on div "Next" at bounding box center [827, 417] width 22 height 14
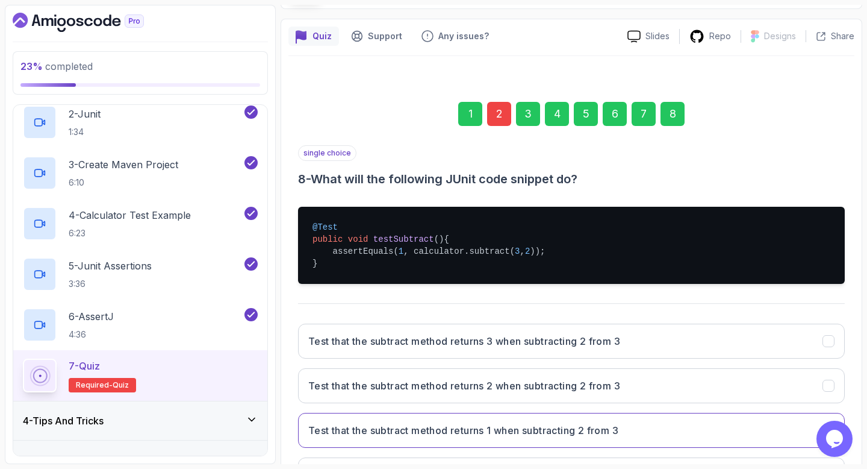
click at [817, 412] on div "Test that the subtract method returns 3 when subtracting 2 from 3 Test that the…" at bounding box center [571, 408] width 547 height 188
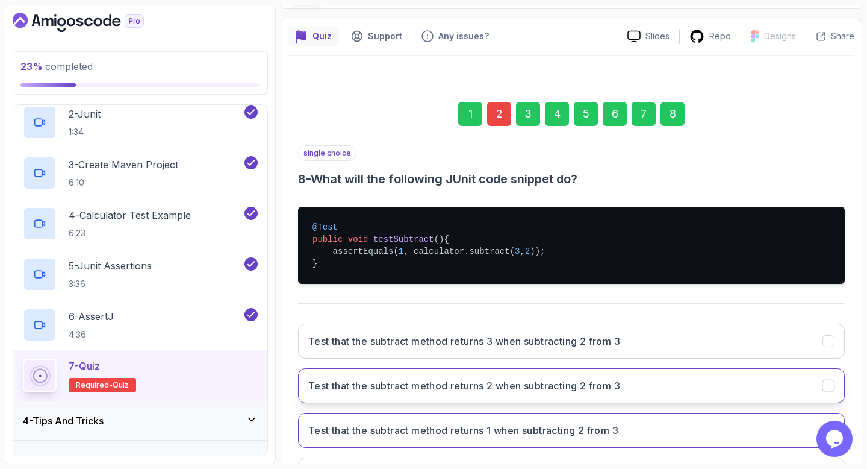
scroll to position [195, 0]
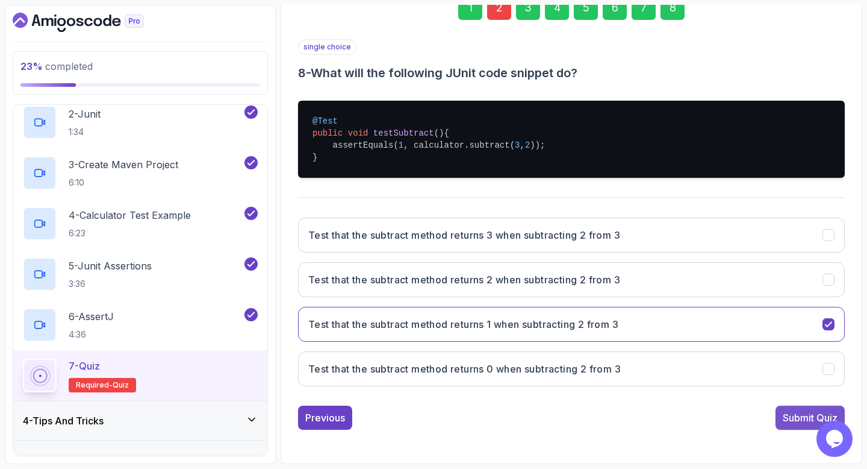
click at [798, 412] on div "Submit Quiz" at bounding box center [810, 417] width 55 height 14
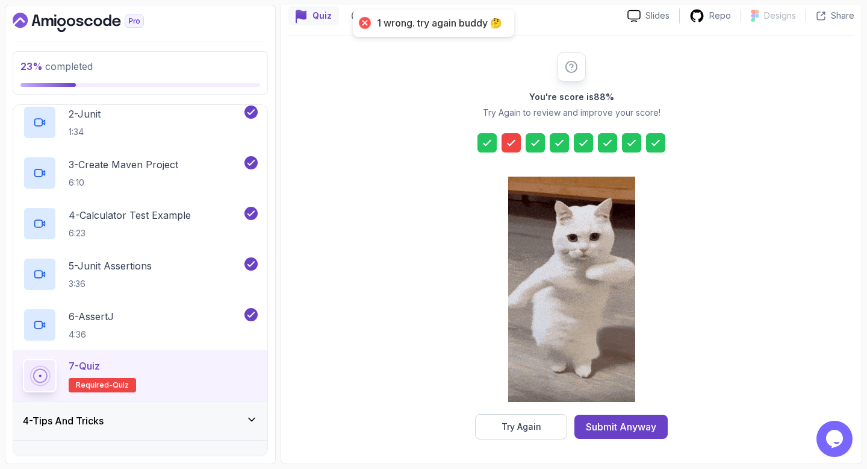
click at [508, 142] on icon at bounding box center [511, 143] width 12 height 12
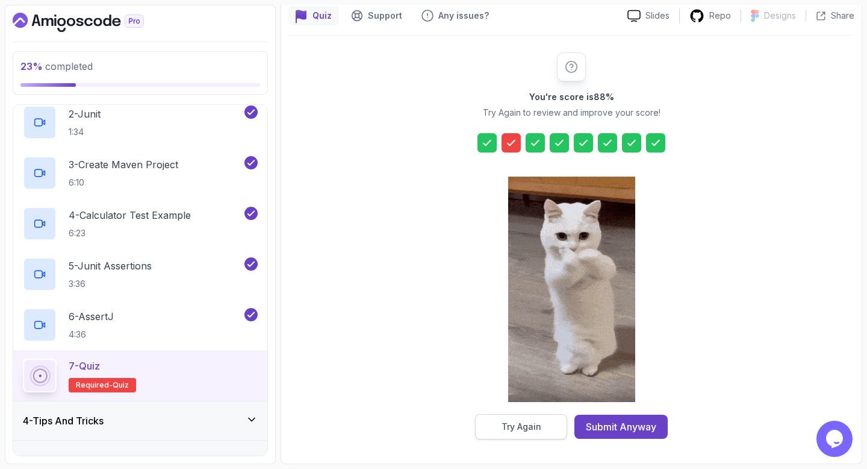
click at [514, 418] on button "Try Again" at bounding box center [521, 426] width 92 height 25
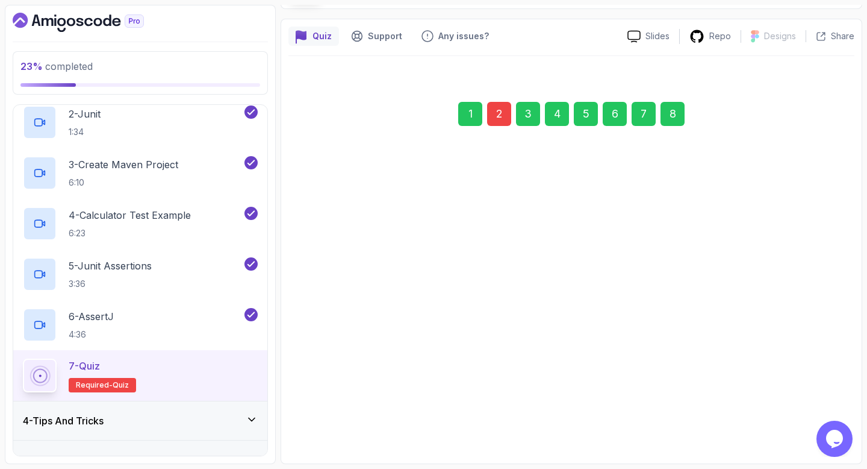
scroll to position [89, 0]
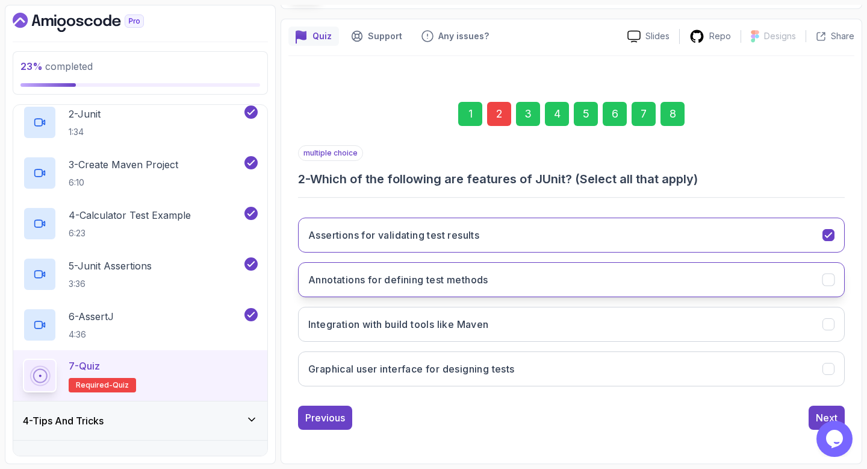
click at [827, 283] on icon "Annotations for defining test methods" at bounding box center [828, 279] width 11 height 11
click at [816, 410] on div "Next" at bounding box center [827, 417] width 22 height 14
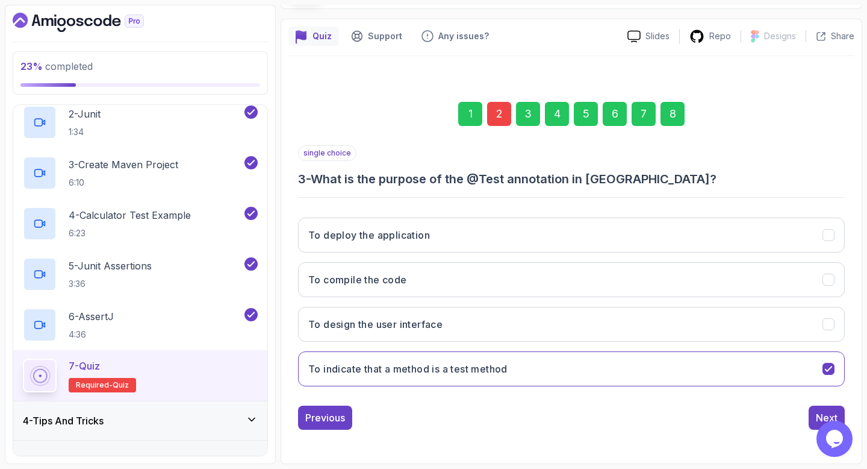
click at [816, 410] on div "Next" at bounding box center [827, 417] width 22 height 14
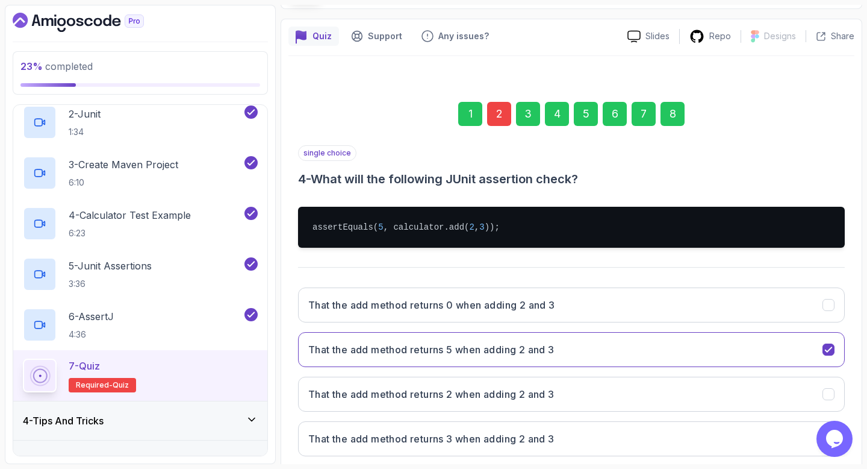
scroll to position [158, 0]
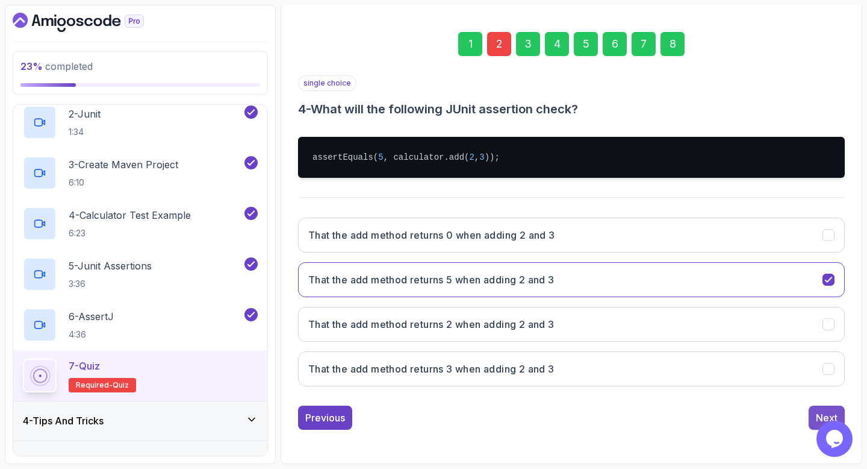
click at [823, 412] on div "Next" at bounding box center [827, 417] width 22 height 14
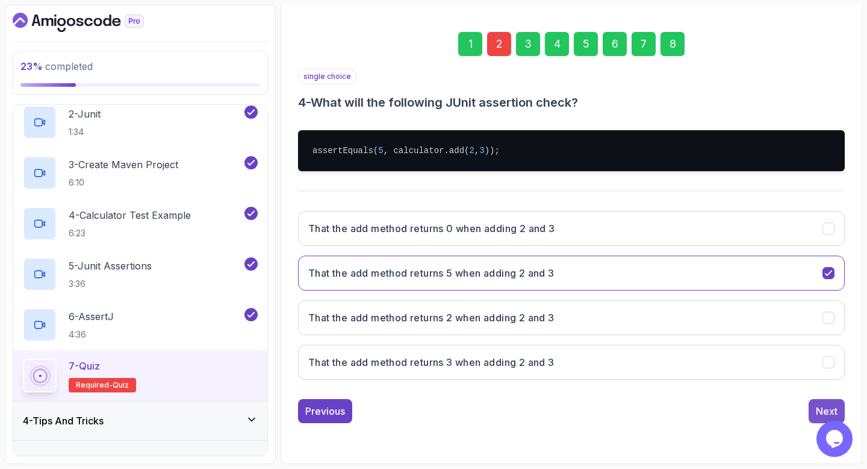
scroll to position [89, 0]
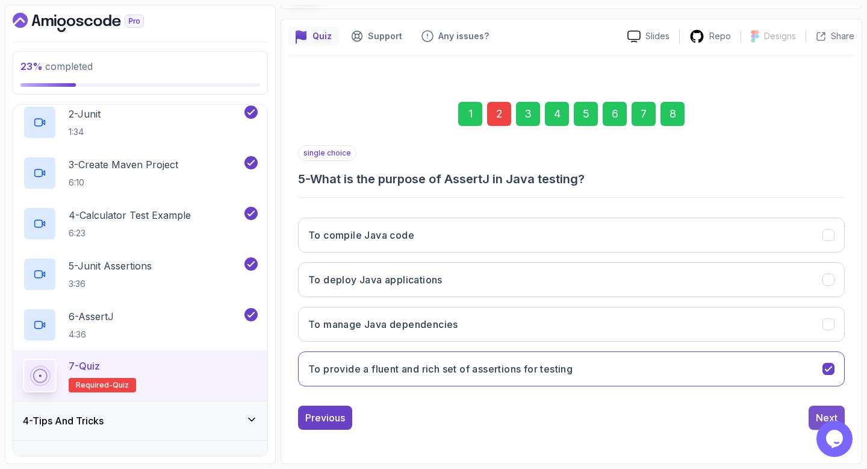
click at [822, 412] on div "Next" at bounding box center [827, 417] width 22 height 14
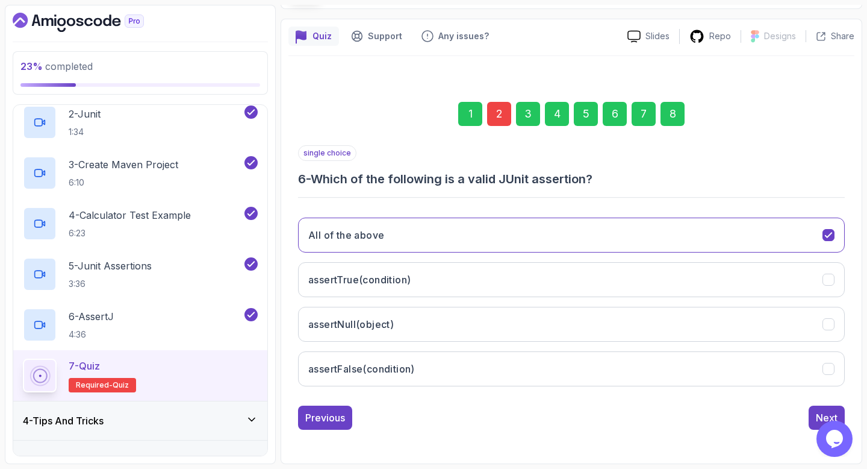
click at [822, 412] on div "Next" at bounding box center [827, 417] width 22 height 14
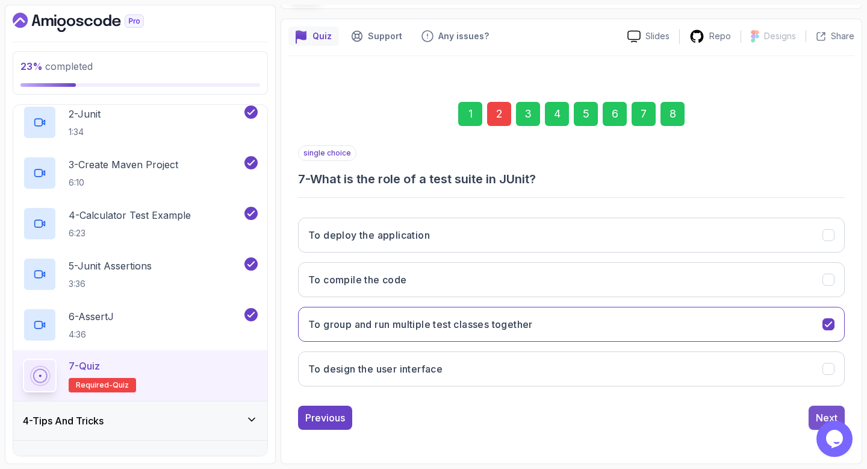
click at [822, 416] on div "Next" at bounding box center [827, 417] width 22 height 14
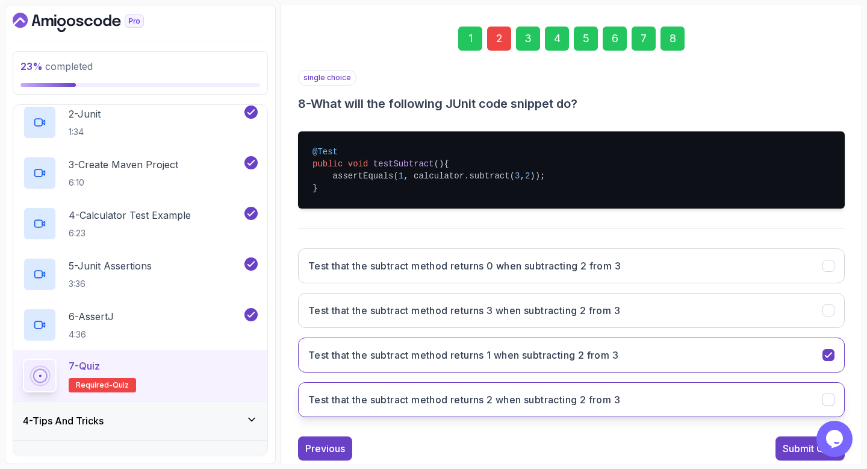
scroll to position [179, 0]
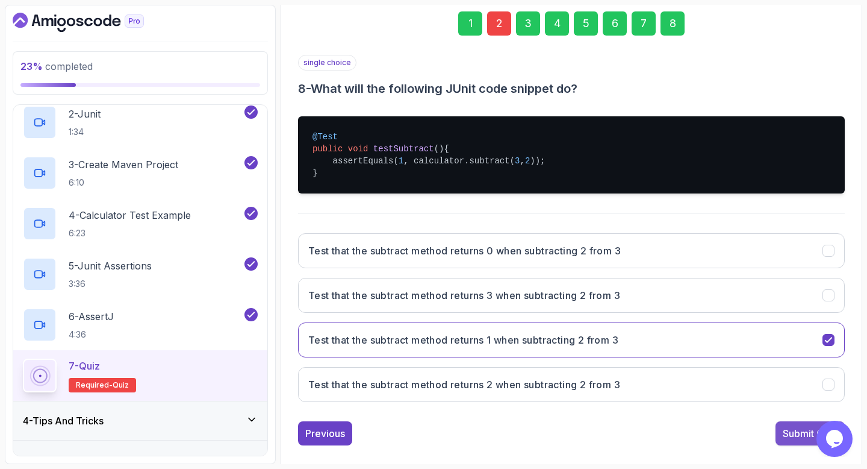
click at [797, 430] on div "Submit Quiz" at bounding box center [810, 433] width 55 height 14
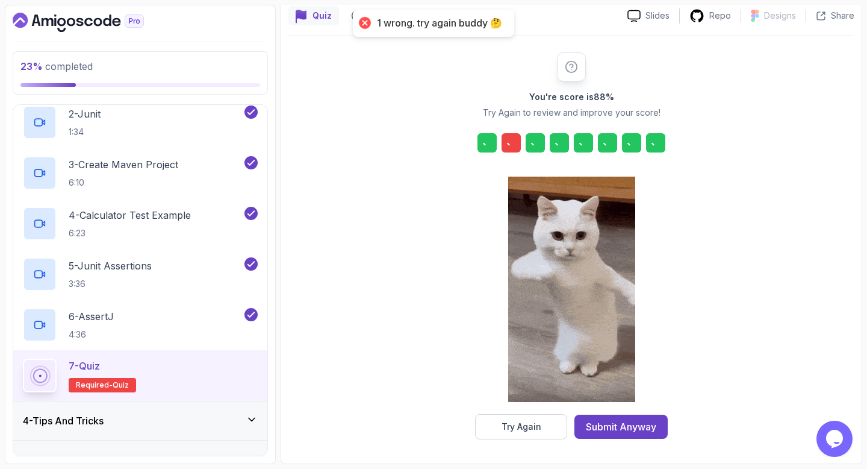
scroll to position [109, 0]
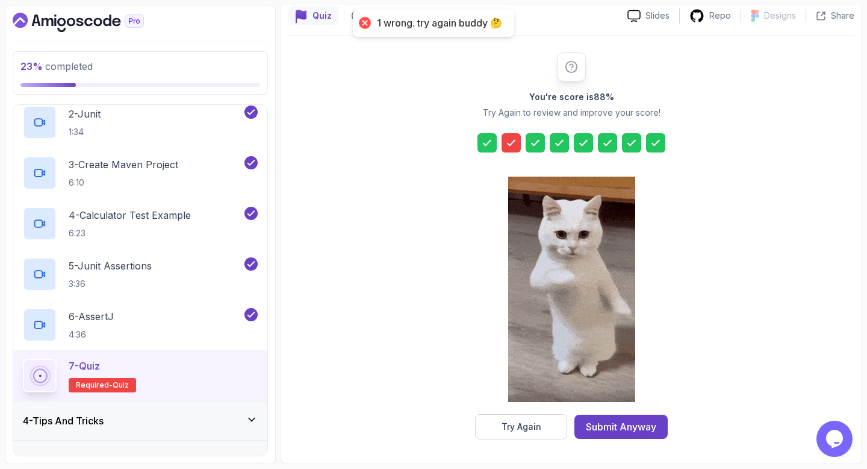
click at [514, 142] on icon at bounding box center [511, 143] width 12 height 12
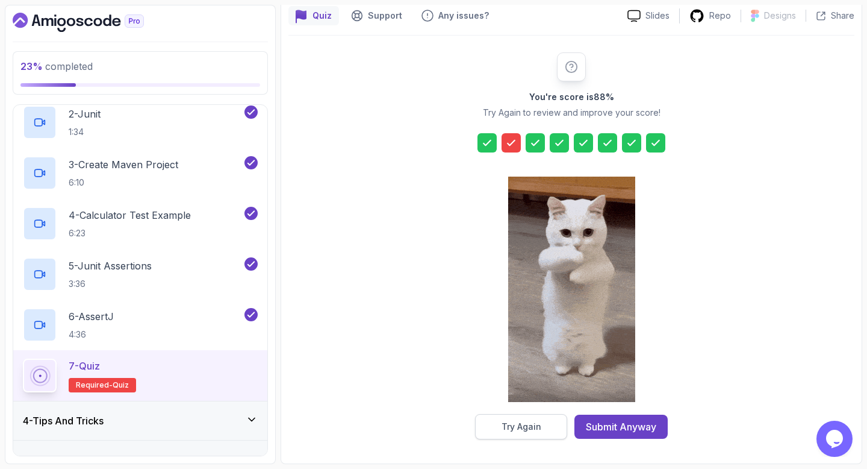
click at [507, 434] on button "Try Again" at bounding box center [521, 426] width 92 height 25
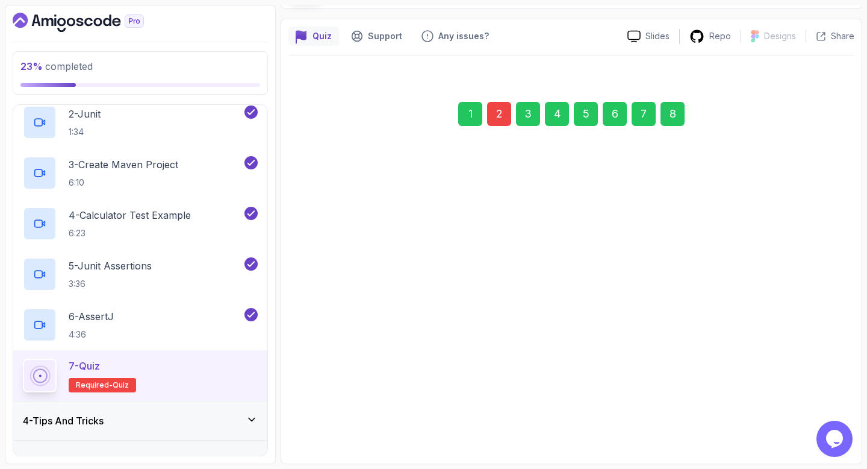
scroll to position [89, 0]
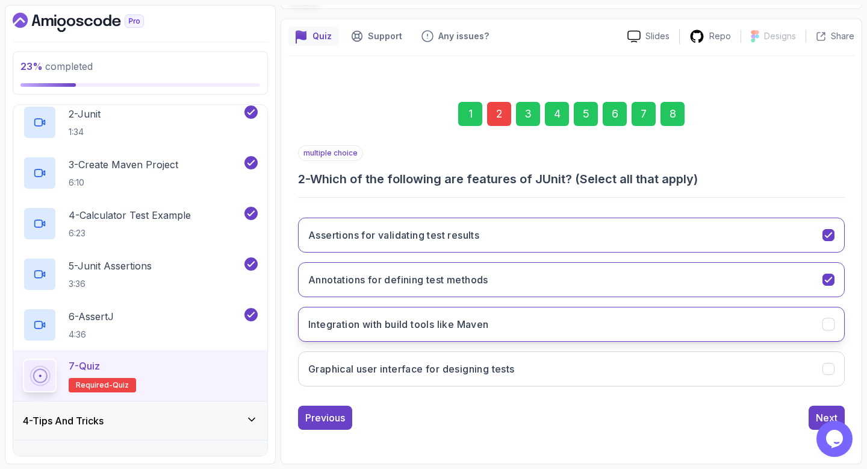
click at [826, 324] on icon "Integration with build tools like Maven" at bounding box center [828, 324] width 11 height 11
click at [820, 416] on div "Next" at bounding box center [827, 417] width 22 height 14
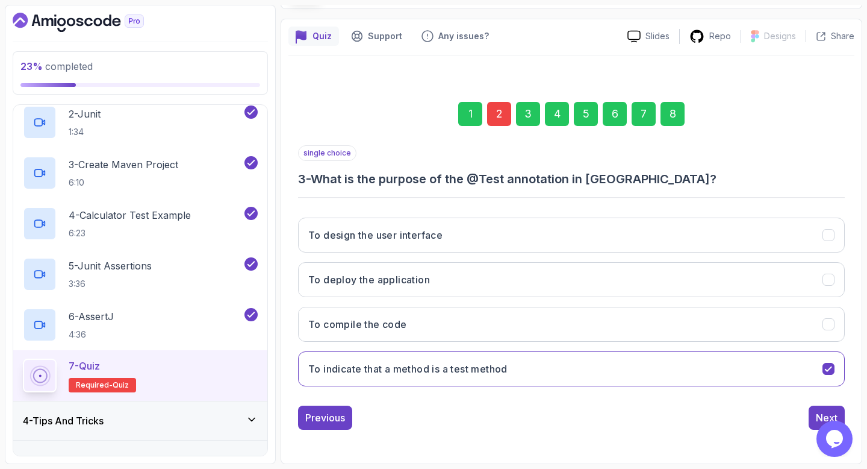
click at [820, 416] on div "Next" at bounding box center [827, 417] width 22 height 14
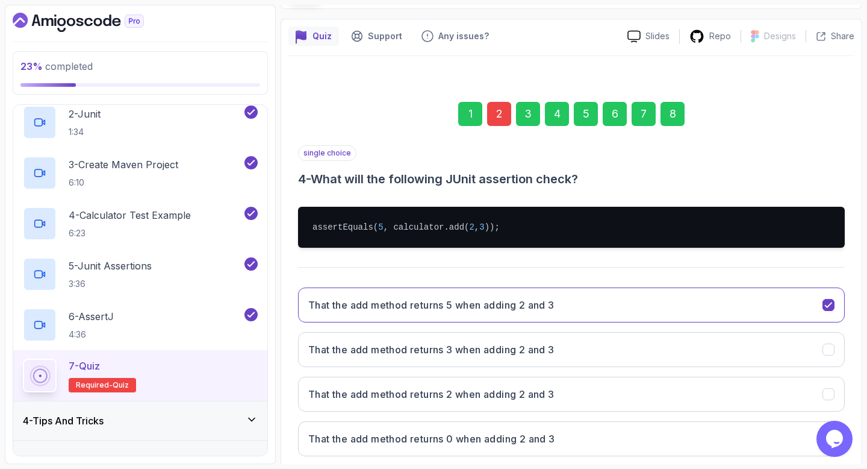
scroll to position [158, 0]
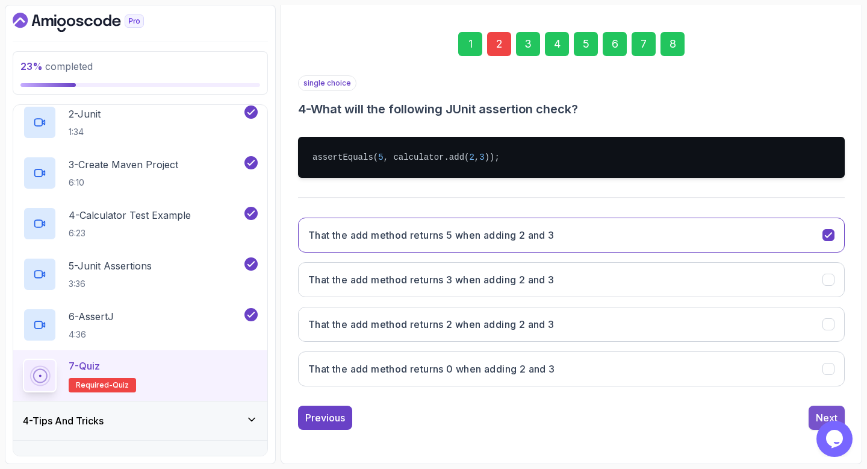
click at [824, 416] on div "Next" at bounding box center [827, 417] width 22 height 14
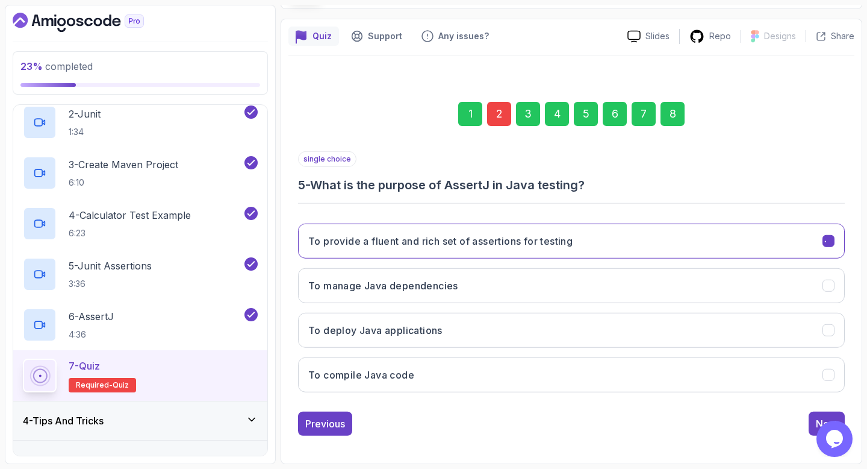
scroll to position [89, 0]
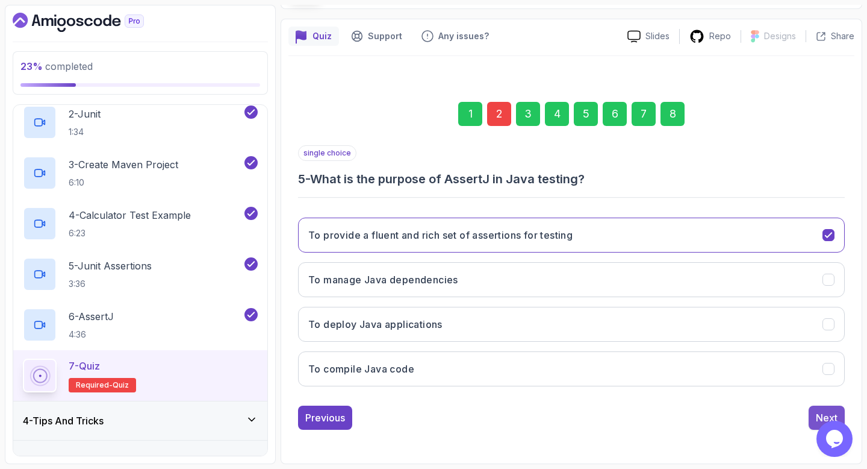
click at [818, 410] on div "Next" at bounding box center [827, 417] width 22 height 14
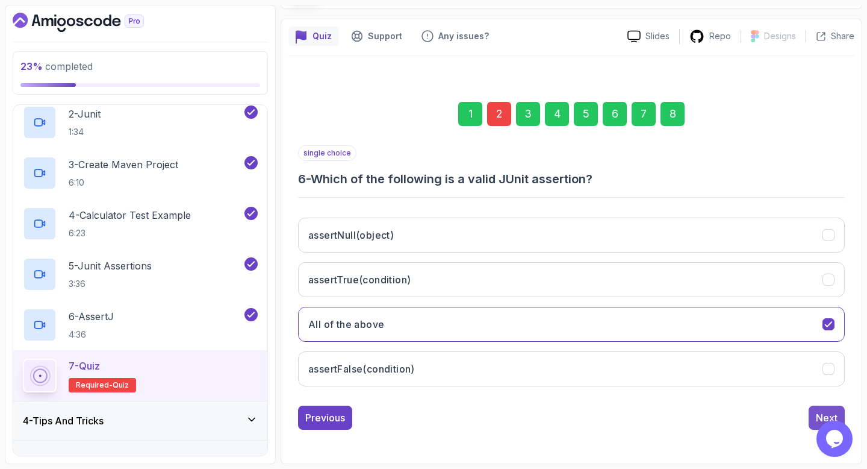
click at [821, 414] on div "Next" at bounding box center [827, 417] width 22 height 14
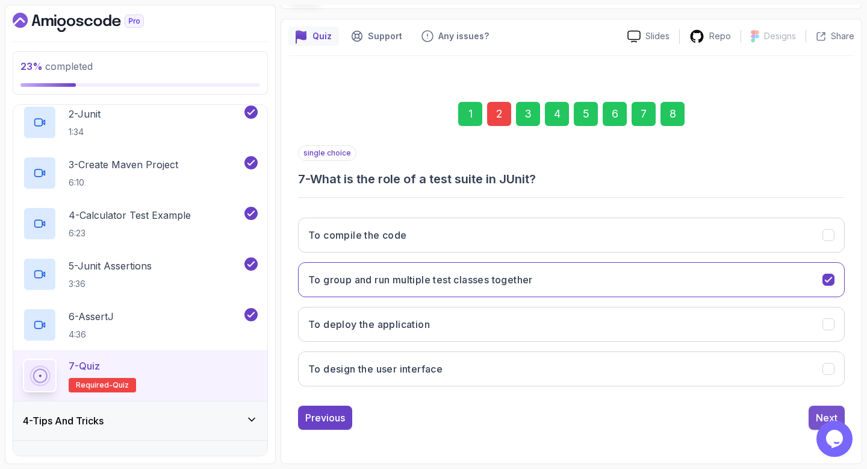
click at [823, 413] on div "Next" at bounding box center [827, 417] width 22 height 14
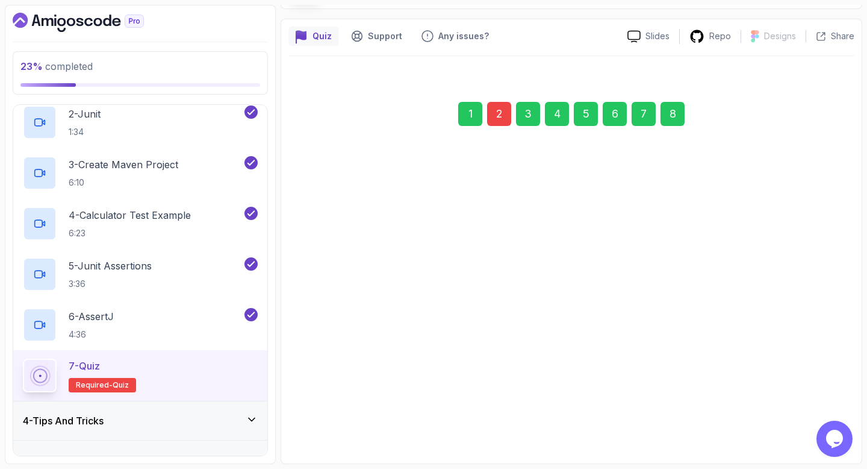
click at [823, 413] on div "Next" at bounding box center [827, 411] width 22 height 14
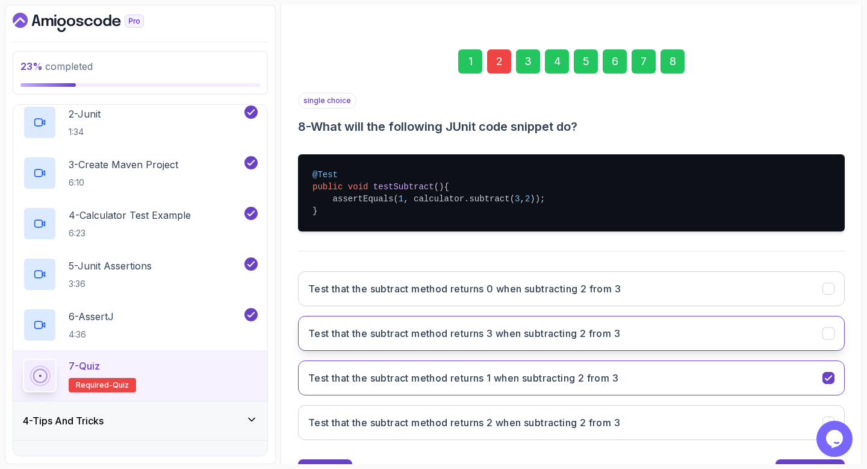
scroll to position [195, 0]
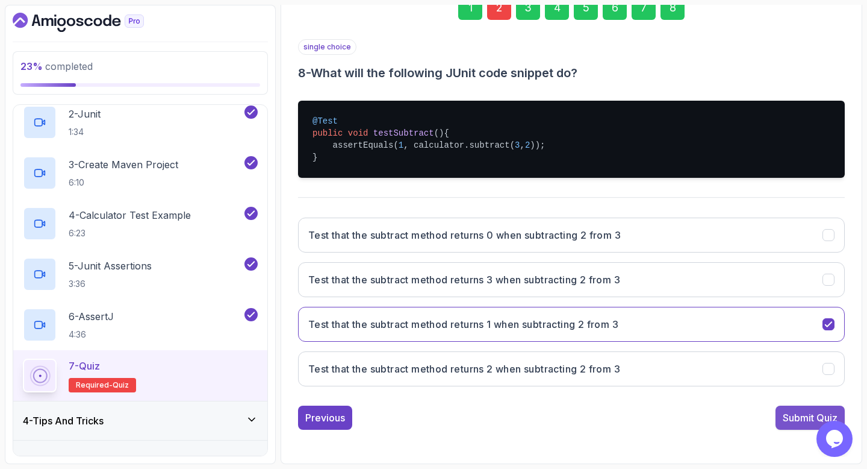
click at [807, 407] on button "Submit Quiz" at bounding box center [810, 417] width 69 height 24
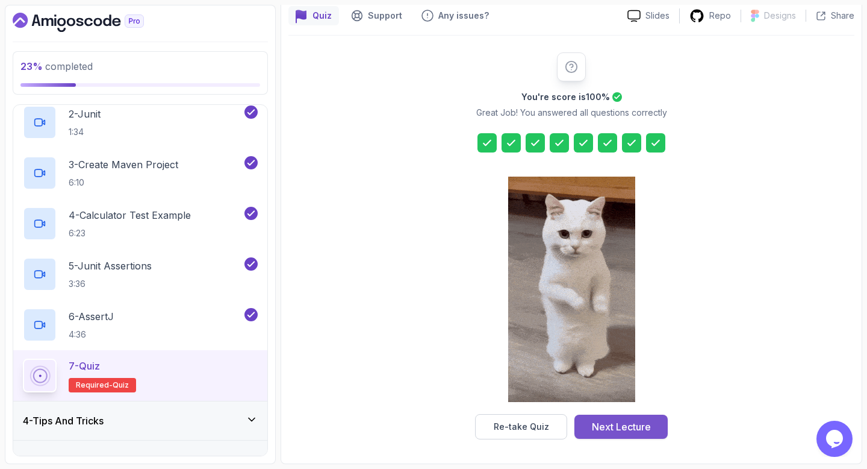
click at [626, 423] on div "Next Lecture" at bounding box center [621, 426] width 59 height 14
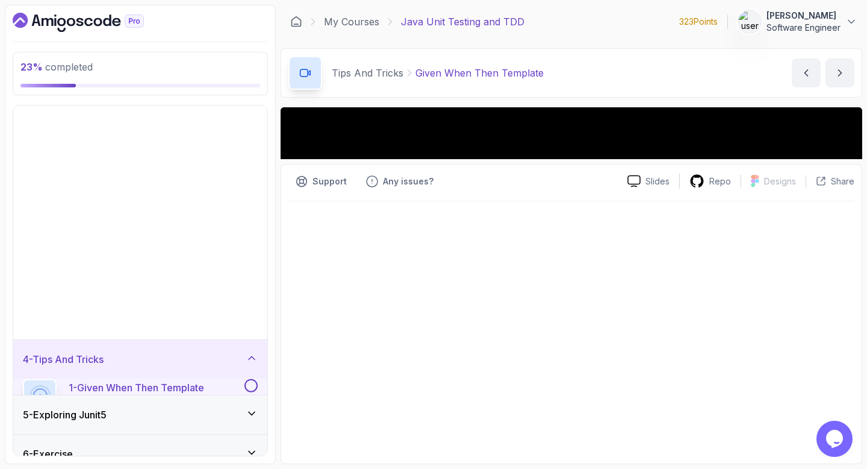
scroll to position [41, 0]
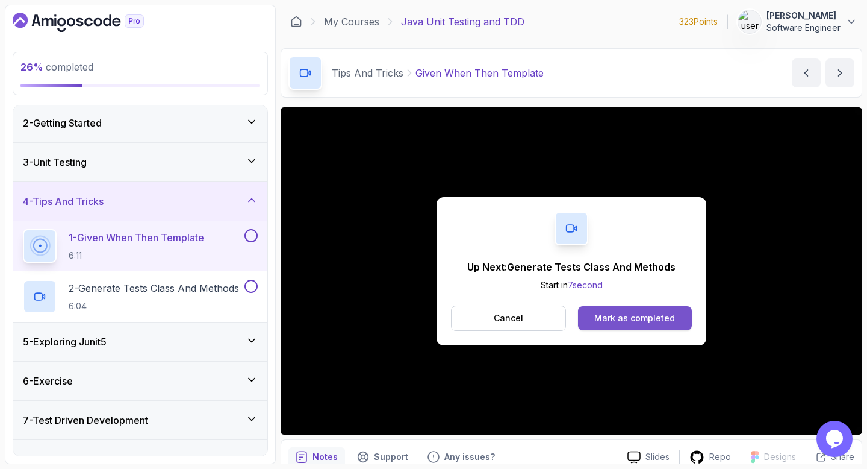
click at [603, 316] on div "Mark as completed" at bounding box center [635, 318] width 81 height 12
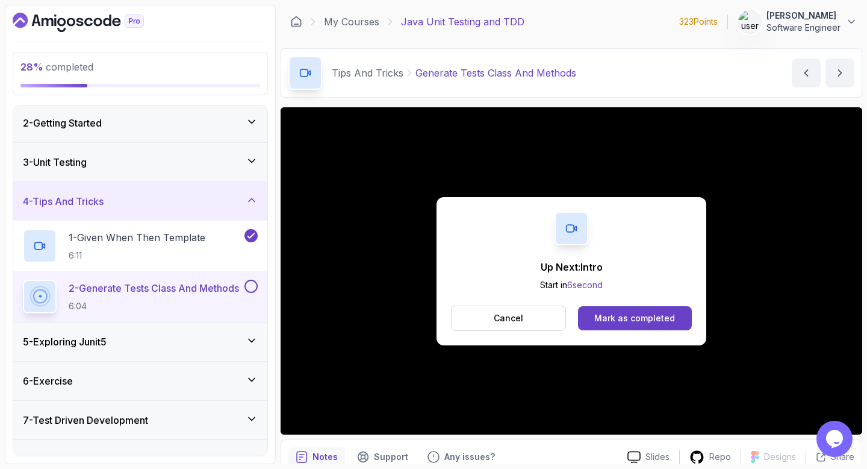
click at [603, 316] on div "Mark as completed" at bounding box center [635, 318] width 81 height 12
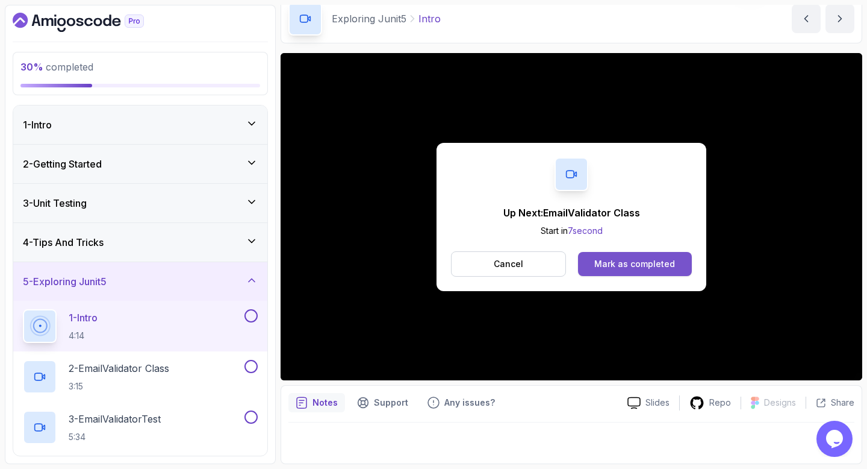
click at [605, 261] on div "Mark as completed" at bounding box center [635, 264] width 81 height 12
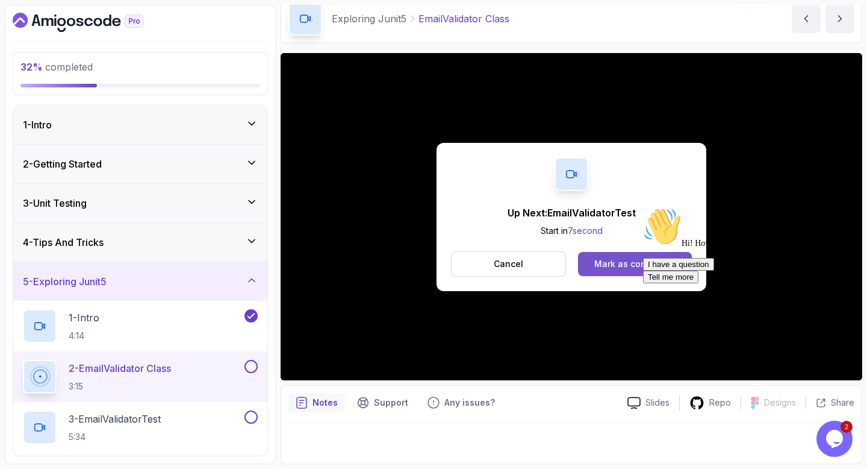
click at [610, 266] on div "Mark as completed" at bounding box center [635, 264] width 81 height 12
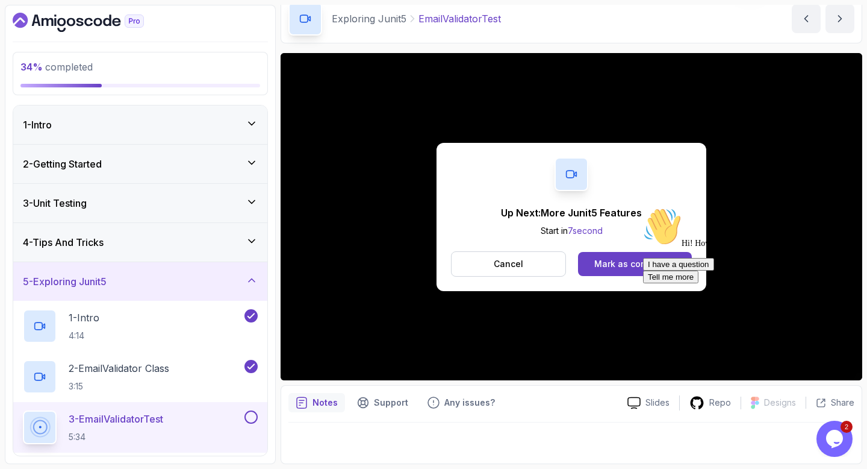
click at [610, 266] on div "Mark as completed" at bounding box center [635, 264] width 81 height 12
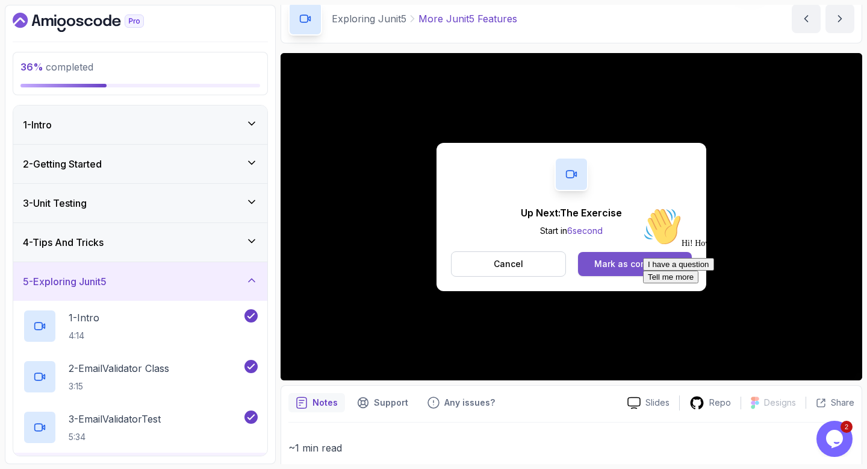
click at [634, 264] on div "Mark as completed" at bounding box center [635, 264] width 81 height 12
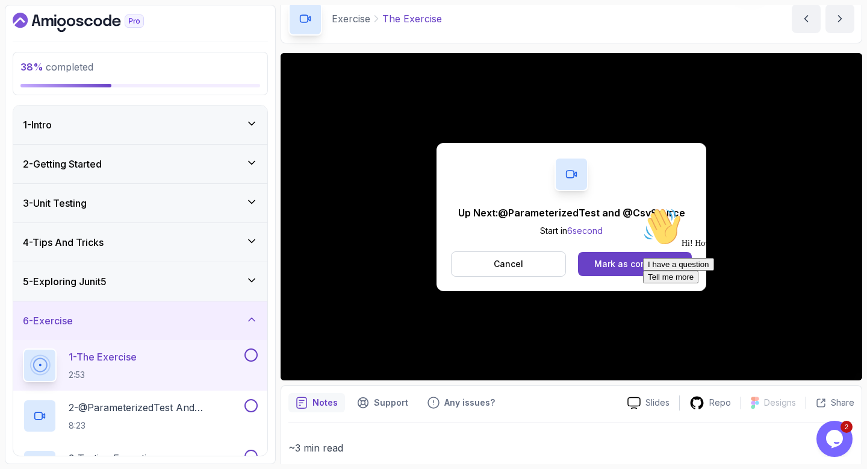
click at [634, 264] on div "Mark as completed" at bounding box center [635, 264] width 81 height 12
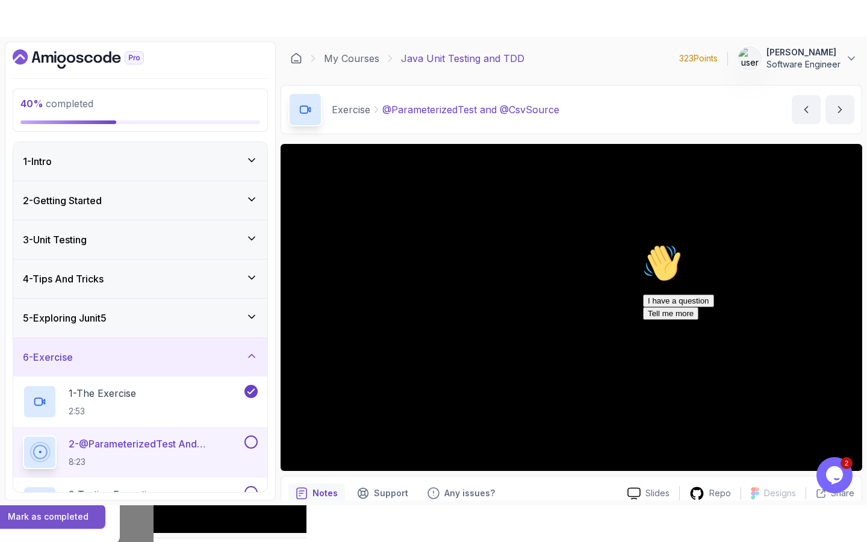
scroll to position [5, 0]
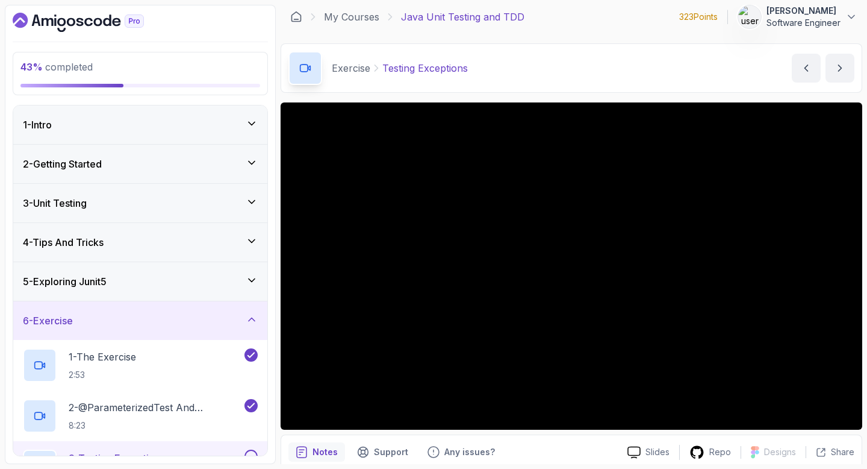
click at [352, 42] on main "My Courses Java Unit Testing and TDD 323 Points 1 Bola Taylor Software Engineer…" at bounding box center [572, 234] width 582 height 459
